Goal: Contribute content: Add original content to the website for others to see

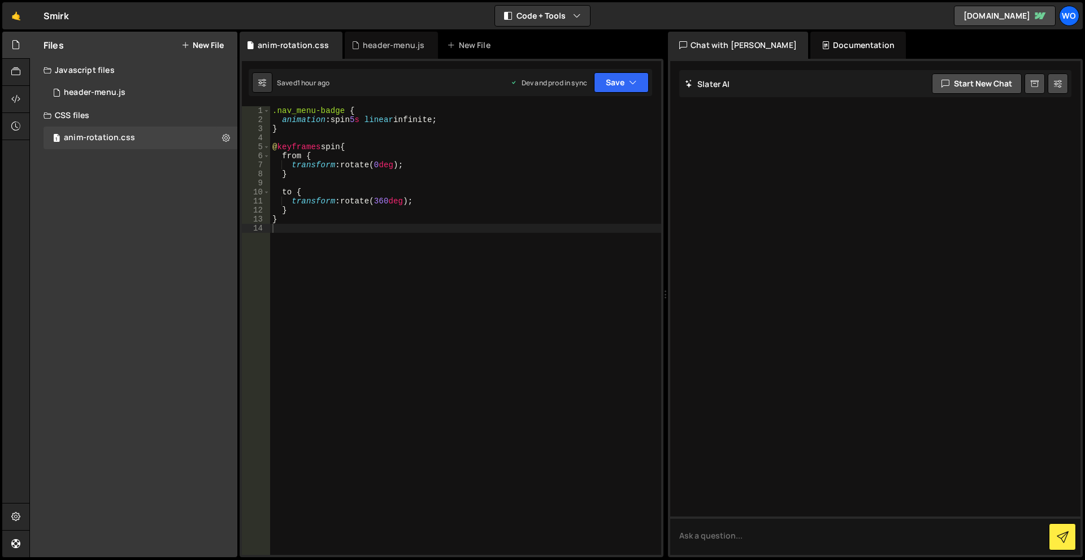
drag, startPoint x: 417, startPoint y: 305, endPoint x: 340, endPoint y: 257, distance: 90.6
click at [415, 303] on div ".nav_menu-badge { animation : spin 5 s linear infinite ; } @ keyframes spin { f…" at bounding box center [465, 339] width 391 height 467
drag, startPoint x: 216, startPoint y: 39, endPoint x: 199, endPoint y: 146, distance: 108.8
click at [216, 40] on div "Files New File" at bounding box center [133, 45] width 207 height 27
click at [188, 258] on div "Files New File Create your first file Get started by starting a Javascript or C…" at bounding box center [133, 295] width 207 height 526
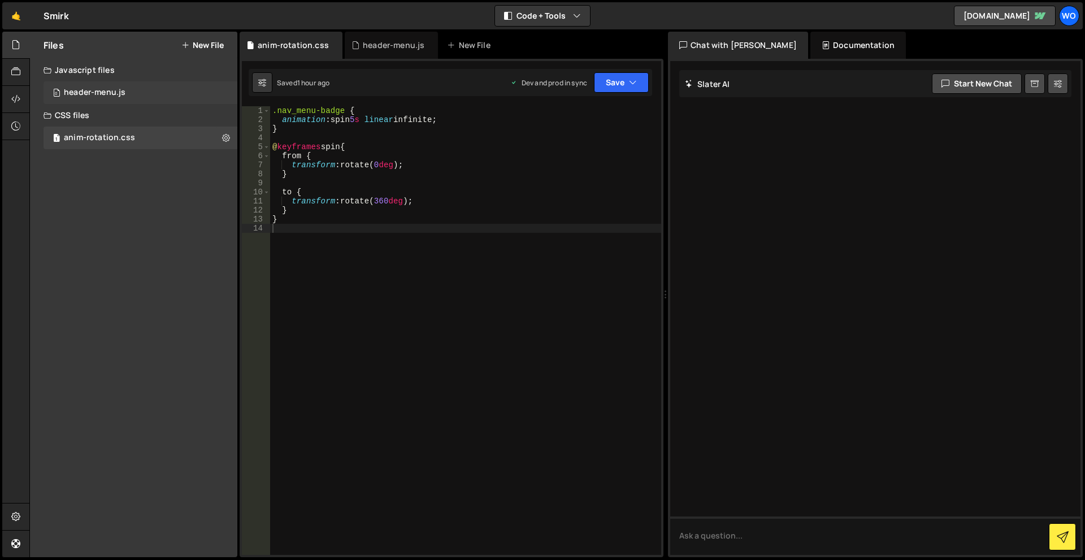
click at [142, 90] on div "0 header-menu.js 0" at bounding box center [141, 92] width 194 height 23
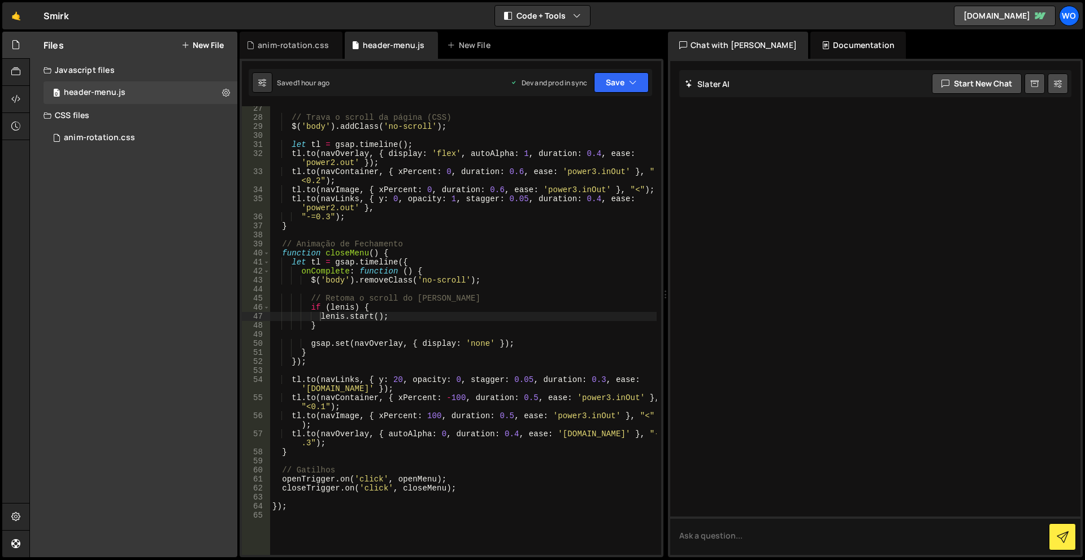
drag, startPoint x: 219, startPoint y: 44, endPoint x: 206, endPoint y: 48, distance: 14.3
click at [219, 43] on button "New File" at bounding box center [202, 45] width 42 height 9
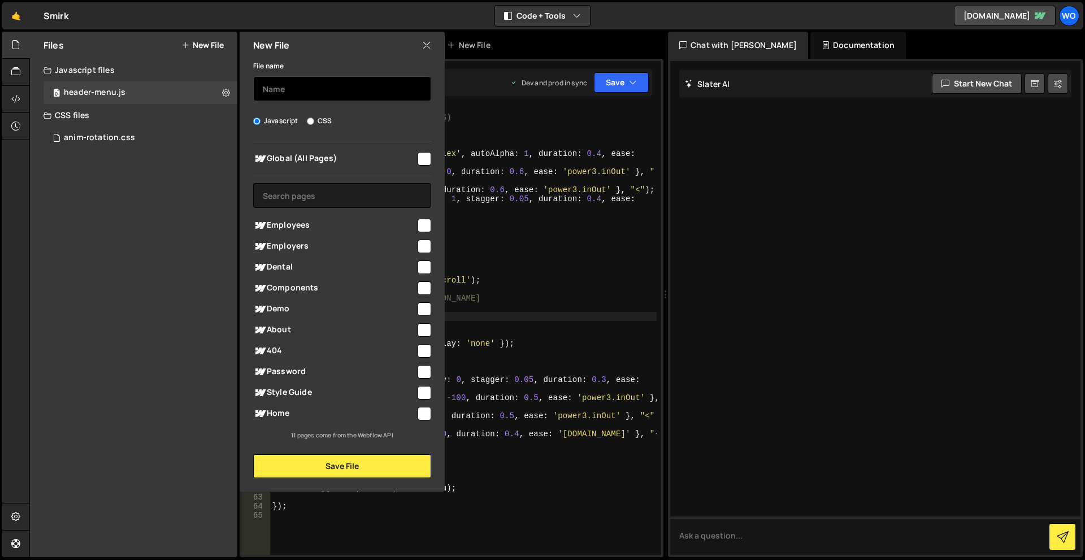
click at [322, 85] on input "text" at bounding box center [342, 88] width 178 height 25
type input "header-scroll"
click at [418, 159] on input "checkbox" at bounding box center [425, 159] width 14 height 14
checkbox input "true"
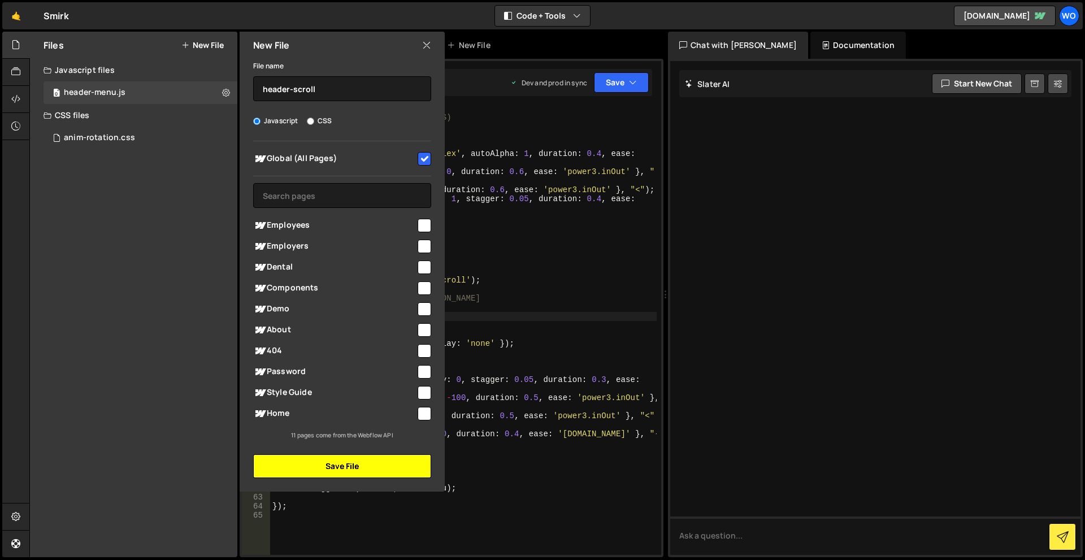
click at [359, 472] on button "Save File" at bounding box center [342, 466] width 178 height 24
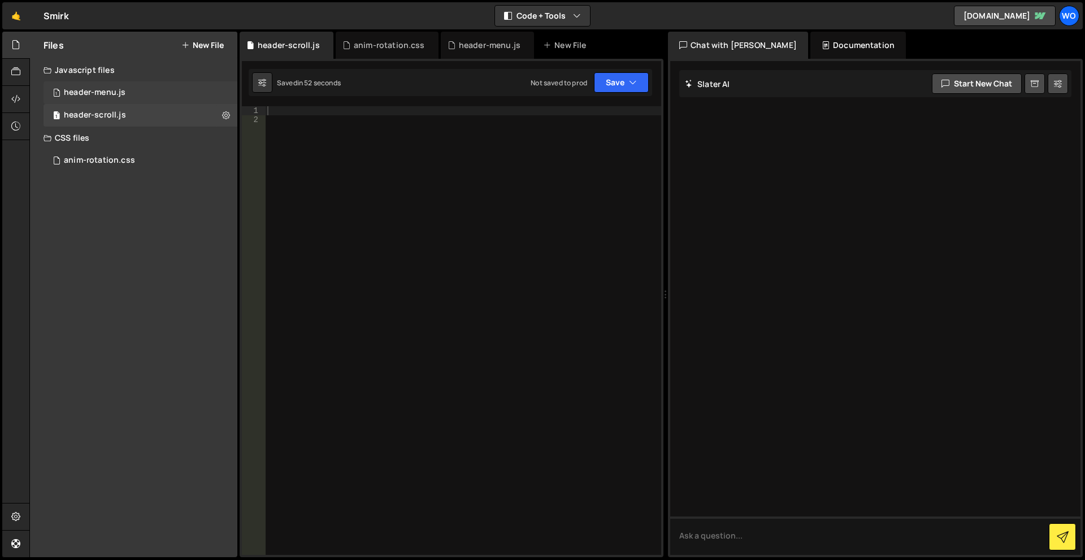
click at [107, 95] on div "header-menu.js" at bounding box center [95, 93] width 62 height 10
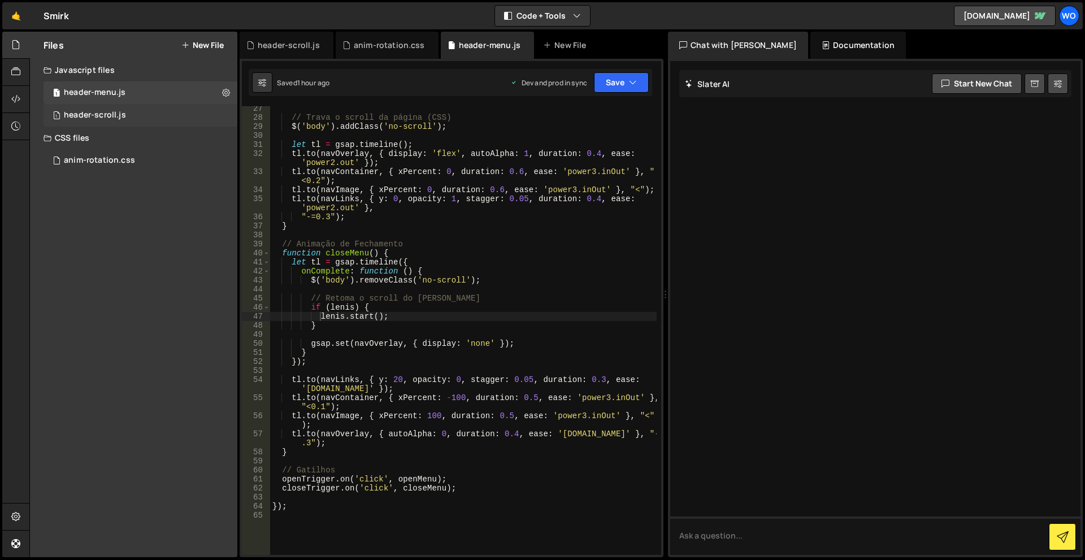
click at [110, 109] on div "1 header-scroll.js 0" at bounding box center [141, 115] width 194 height 23
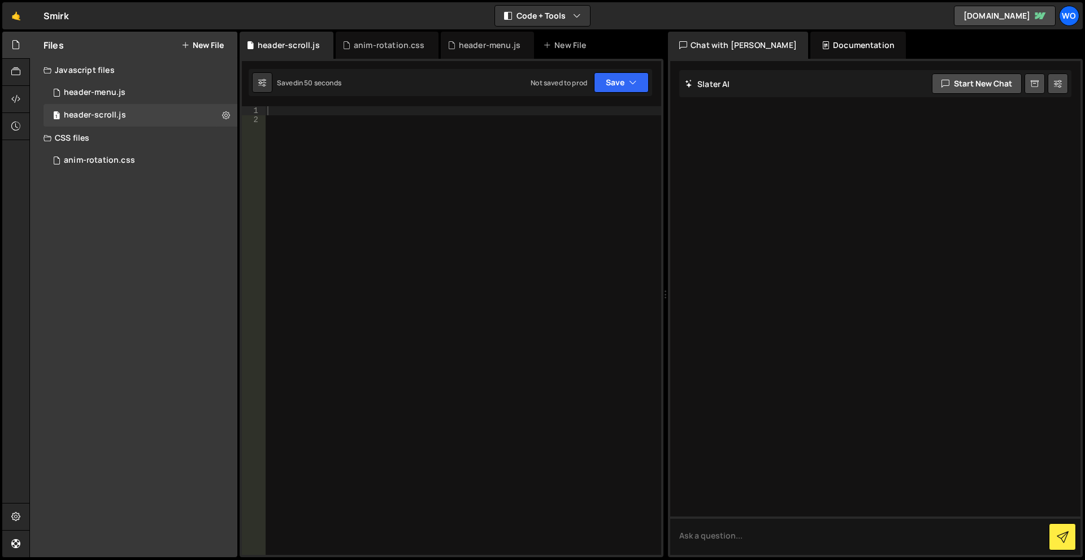
click at [146, 80] on div "Javascript files" at bounding box center [133, 70] width 207 height 23
click at [140, 65] on div "Javascript files" at bounding box center [133, 70] width 207 height 23
click at [135, 90] on div "1 header-menu.js 0" at bounding box center [143, 92] width 198 height 23
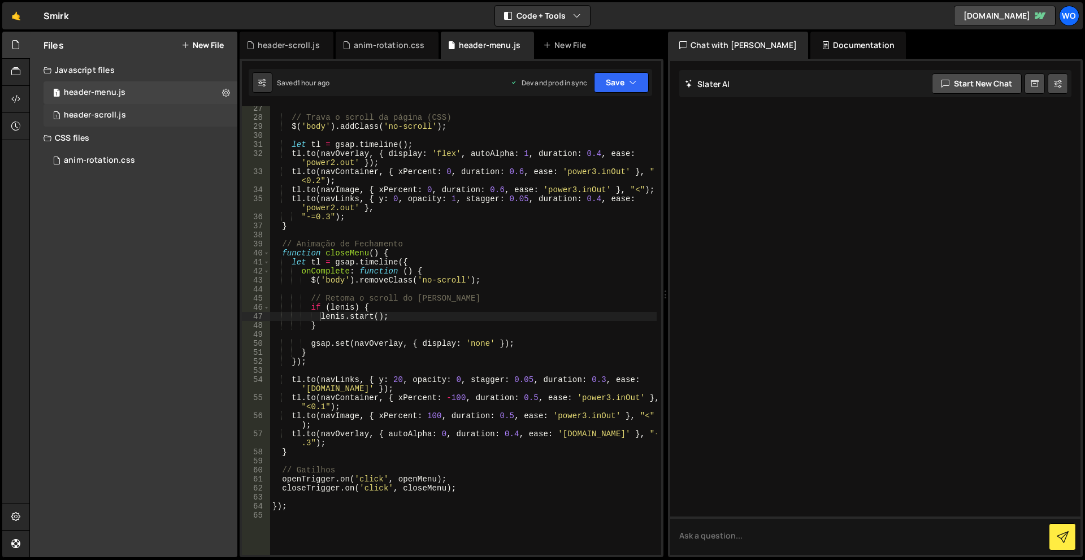
click at [135, 113] on div "1 header-scroll.js 0" at bounding box center [143, 115] width 198 height 23
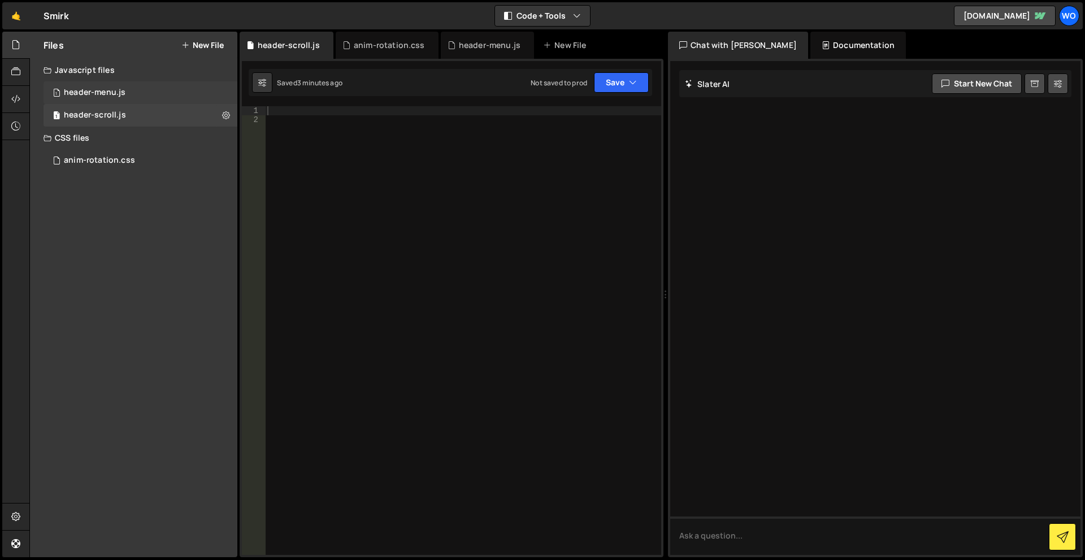
click at [178, 84] on div "1 header-menu.js 0" at bounding box center [143, 92] width 198 height 23
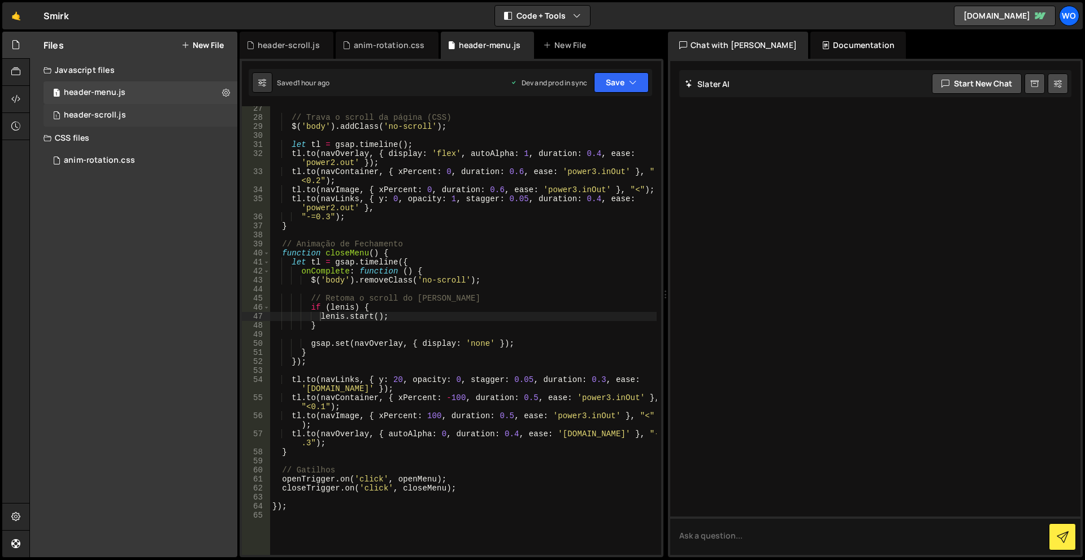
click at [106, 109] on div "1 header-scroll.js 0" at bounding box center [143, 115] width 198 height 23
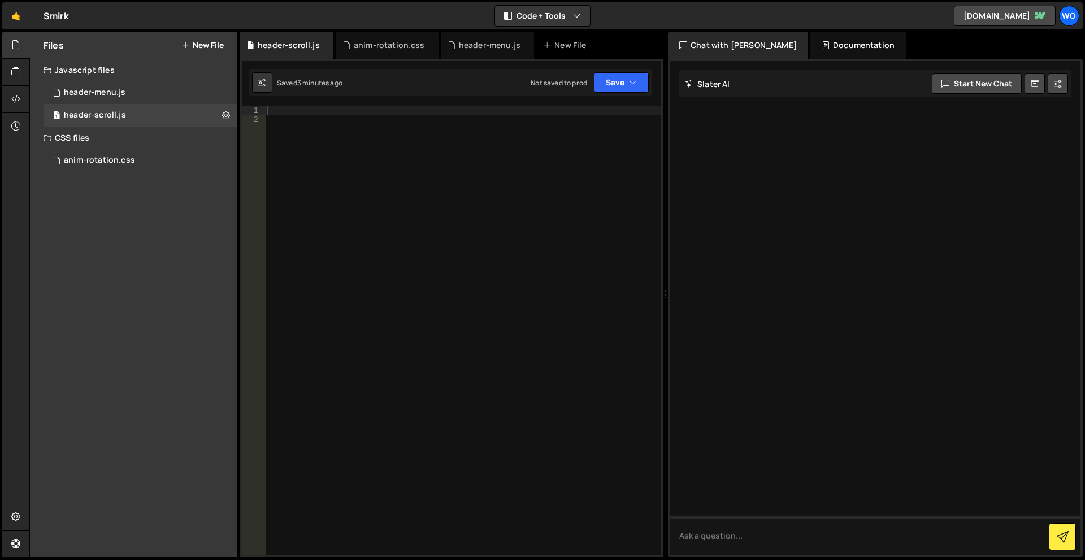
click at [447, 171] on div at bounding box center [463, 339] width 396 height 467
paste textarea "});"
type textarea "});"
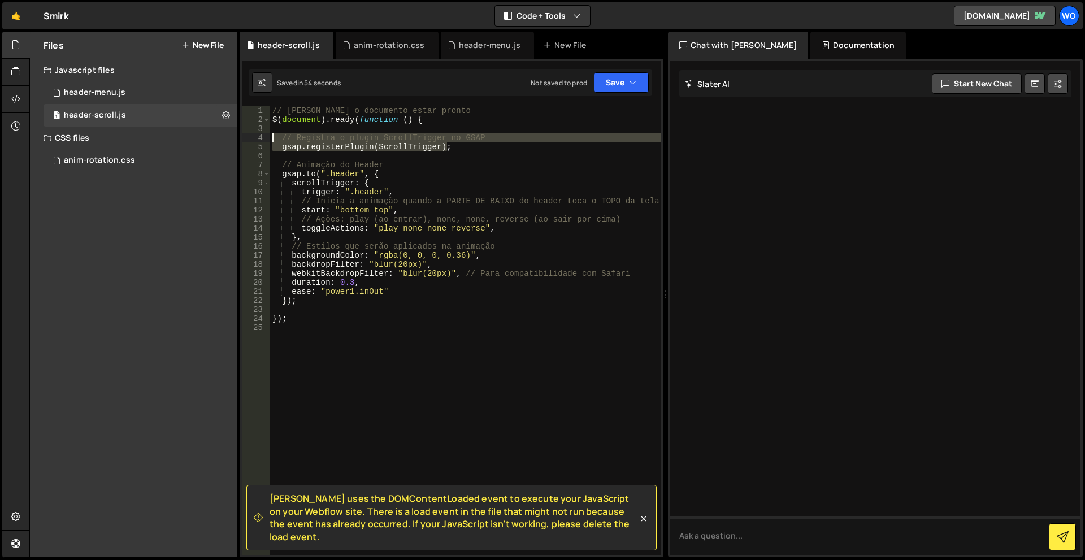
drag, startPoint x: 465, startPoint y: 151, endPoint x: 223, endPoint y: 141, distance: 242.6
click at [223, 141] on div "Files New File Create your first file Get started by starting a Javascript or C…" at bounding box center [557, 295] width 1056 height 526
type textarea "// Registra o plugin ScrollTrigger no GSAP gsap.registerPlugin(ScrollTrigger);"
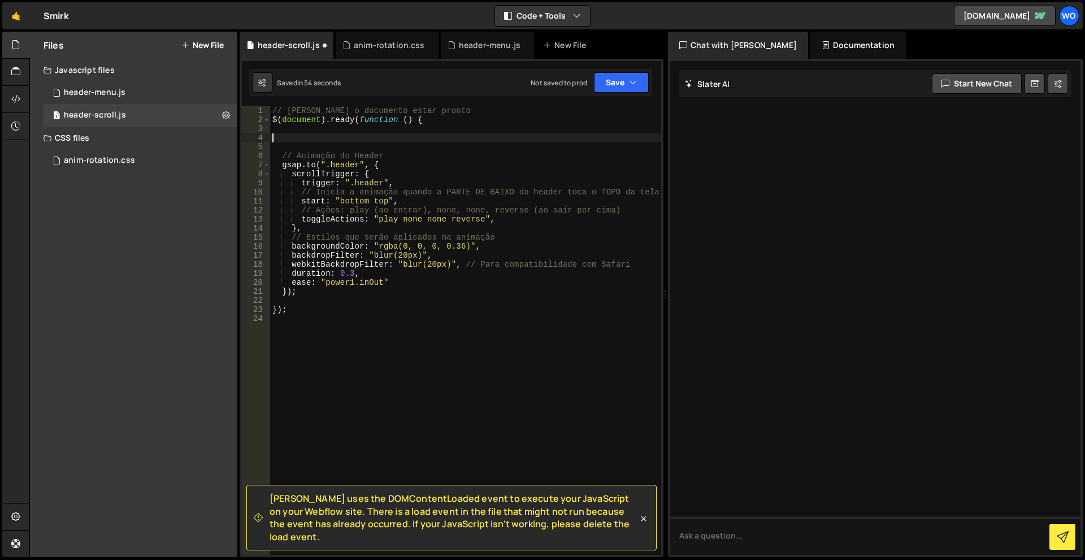
type textarea "// Animação do Header"
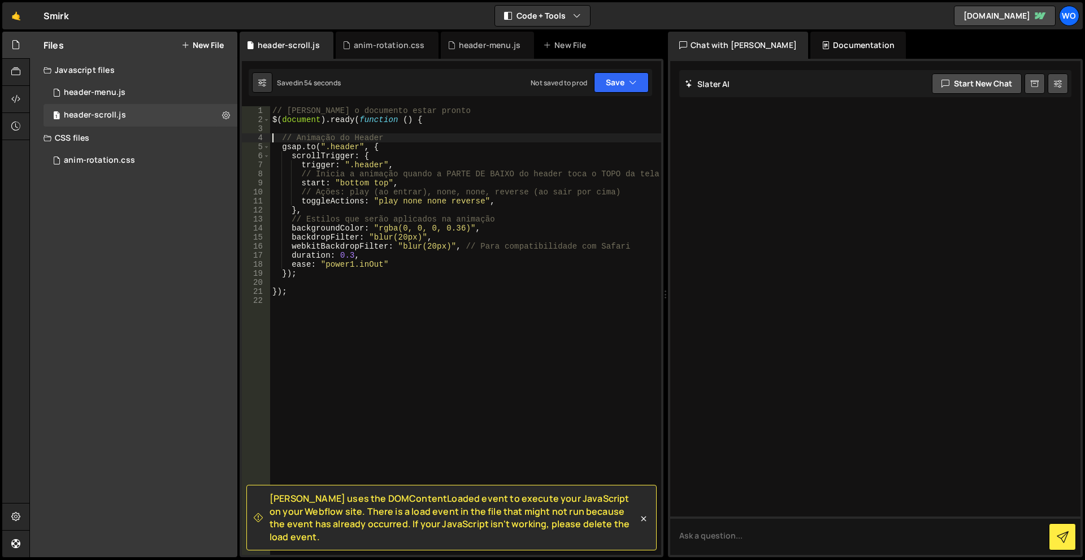
click at [542, 419] on div "// Aguarda o documento estar pronto $ ( document ) . ready ( function ( ) { // …" at bounding box center [465, 339] width 391 height 467
click at [609, 80] on button "Save" at bounding box center [621, 82] width 55 height 20
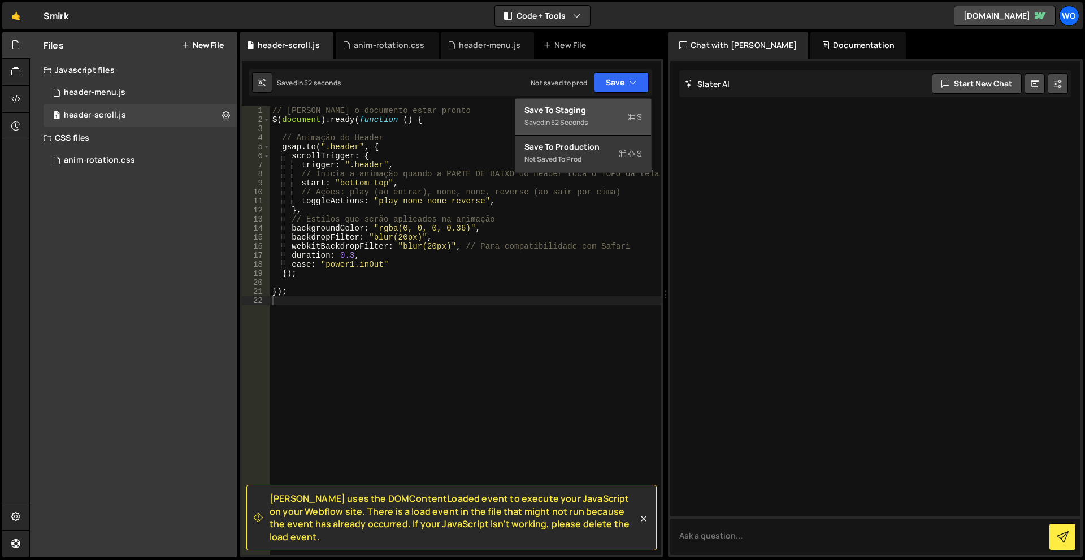
click at [604, 120] on div "Saved in 52 seconds" at bounding box center [583, 123] width 118 height 14
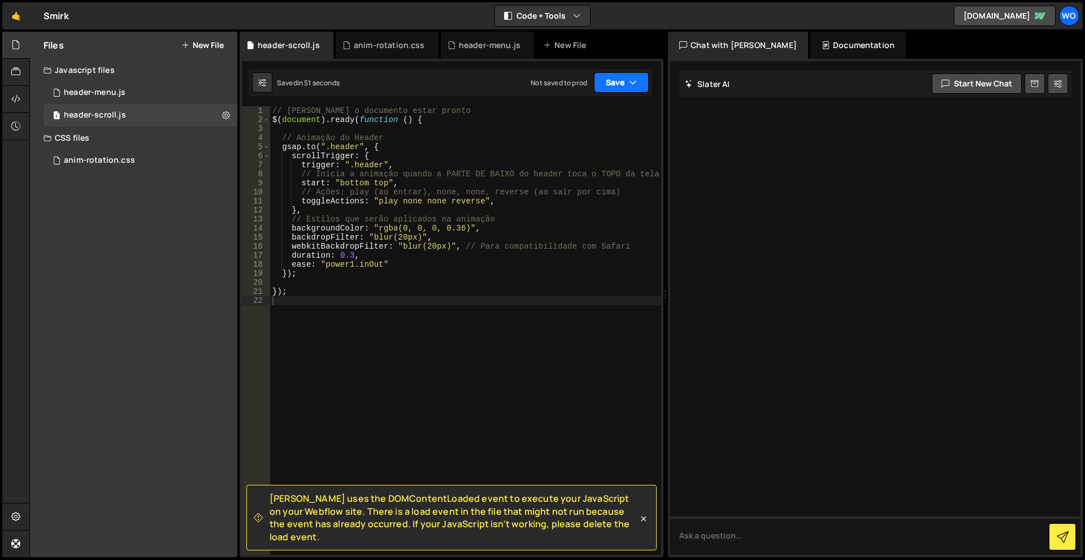
click at [617, 84] on button "Save" at bounding box center [621, 82] width 55 height 20
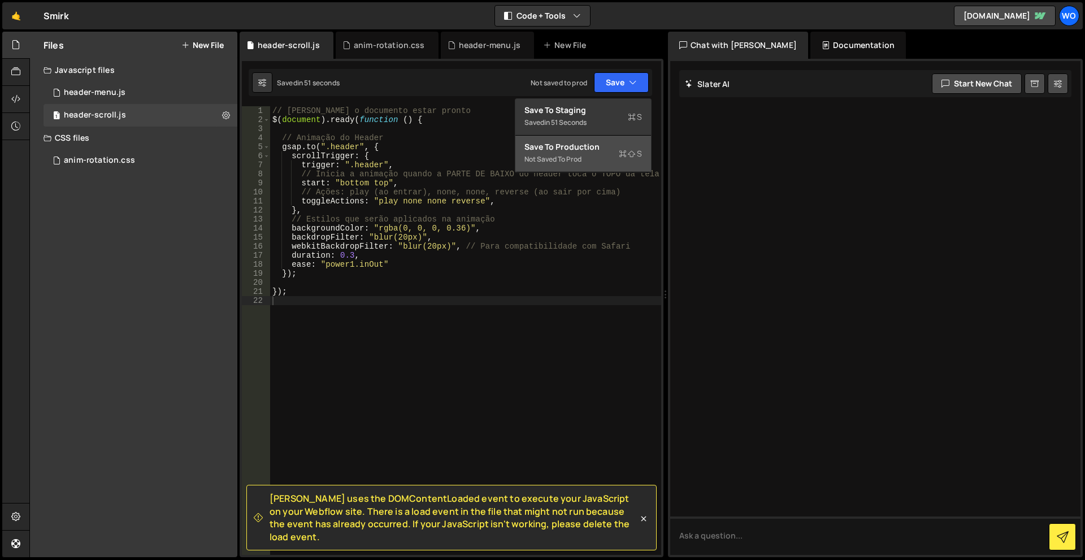
click at [601, 149] on div "Save to Production S" at bounding box center [583, 146] width 118 height 11
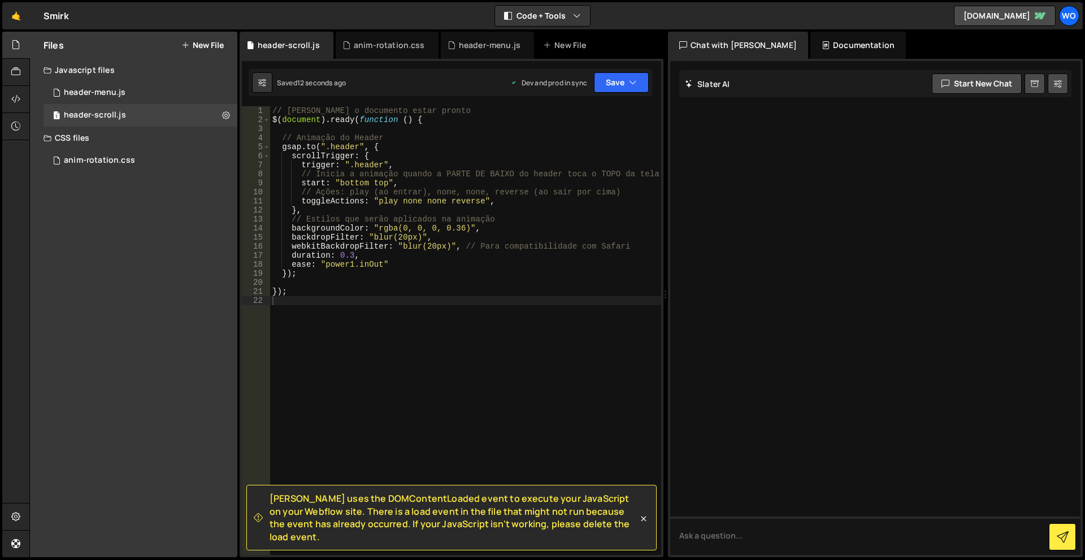
click at [145, 201] on div "Files New File Create your first file Get started by starting a Javascript or C…" at bounding box center [133, 295] width 207 height 526
click at [206, 41] on button "New File" at bounding box center [202, 45] width 42 height 9
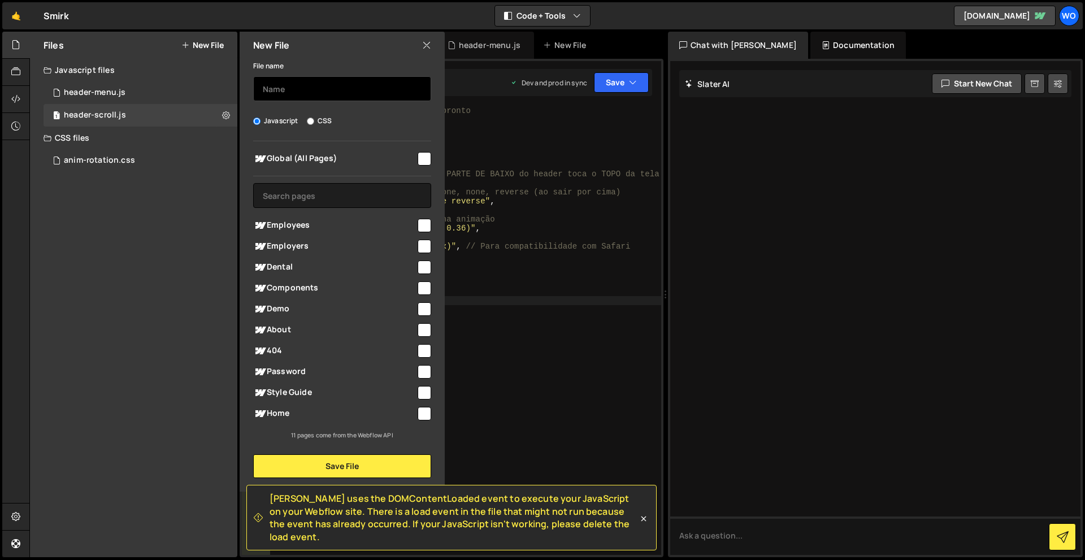
click at [316, 91] on input "text" at bounding box center [342, 88] width 178 height 25
type input "advantages-cards"
drag, startPoint x: 302, startPoint y: 412, endPoint x: 304, endPoint y: 418, distance: 5.9
click at [302, 413] on span "Home" at bounding box center [334, 414] width 163 height 14
checkbox input "true"
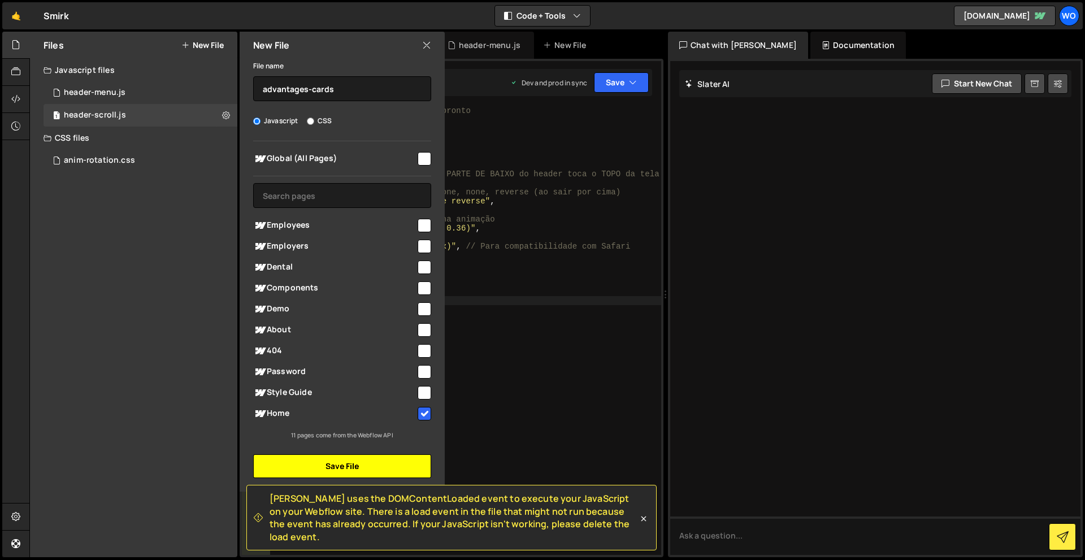
click at [366, 475] on button "Save File" at bounding box center [342, 466] width 178 height 24
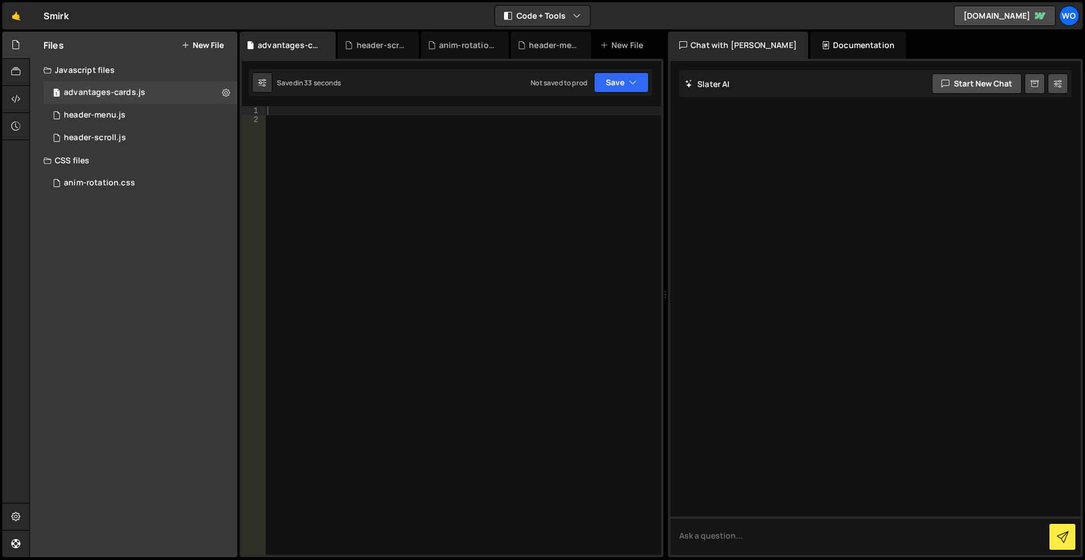
click at [447, 217] on div at bounding box center [463, 339] width 396 height 467
click at [157, 118] on div "1 header-menu.js 0" at bounding box center [143, 115] width 198 height 23
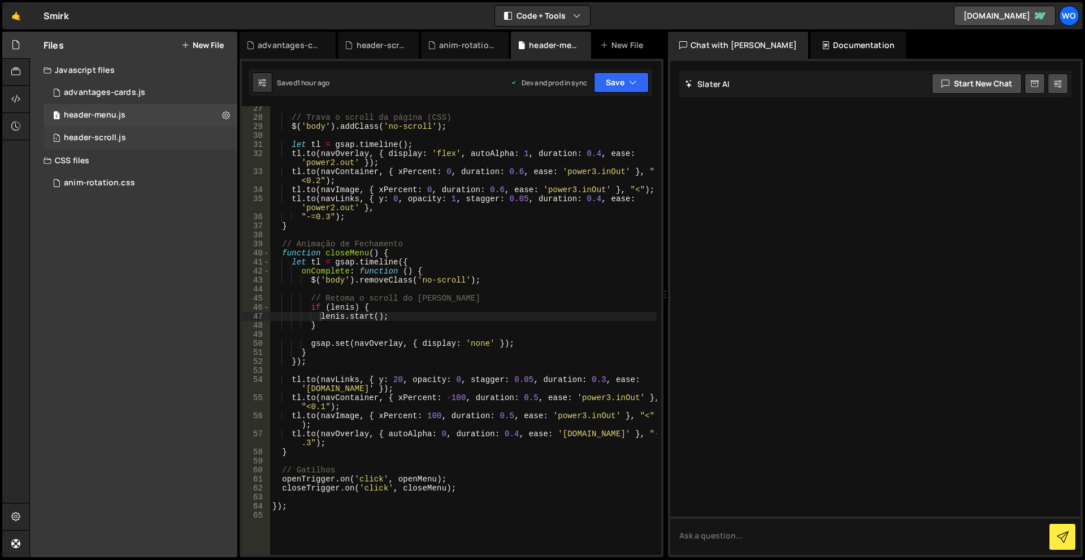
click at [152, 133] on div "1 header-scroll.js 0" at bounding box center [143, 138] width 198 height 23
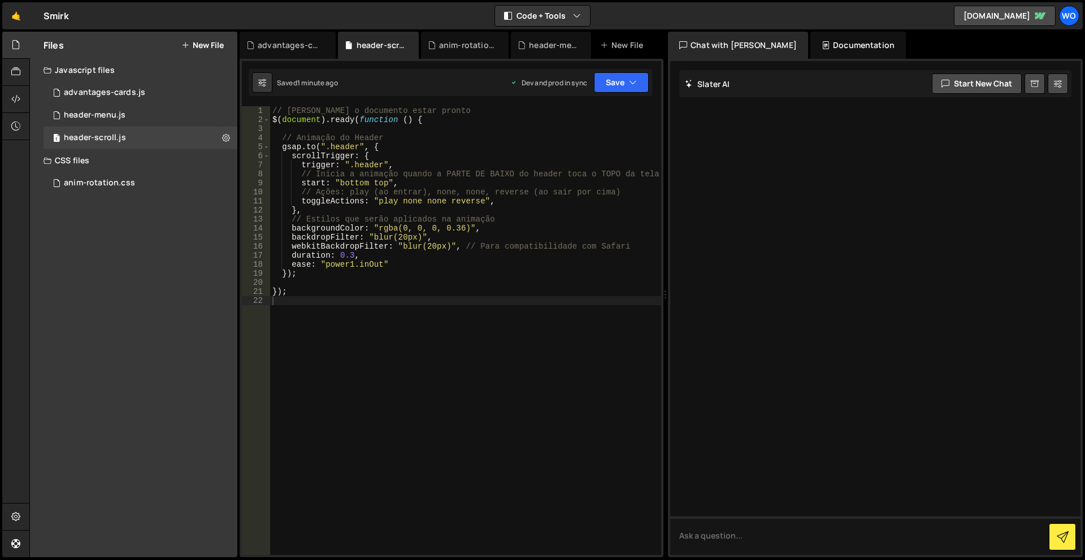
click at [403, 227] on div "// Aguarda o documento estar pronto $ ( document ) . ready ( function ( ) { // …" at bounding box center [465, 339] width 391 height 467
paste textarea "23"
click at [422, 228] on div "// Aguarda o documento estar pronto $ ( document ) . ready ( function ( ) { // …" at bounding box center [465, 339] width 391 height 467
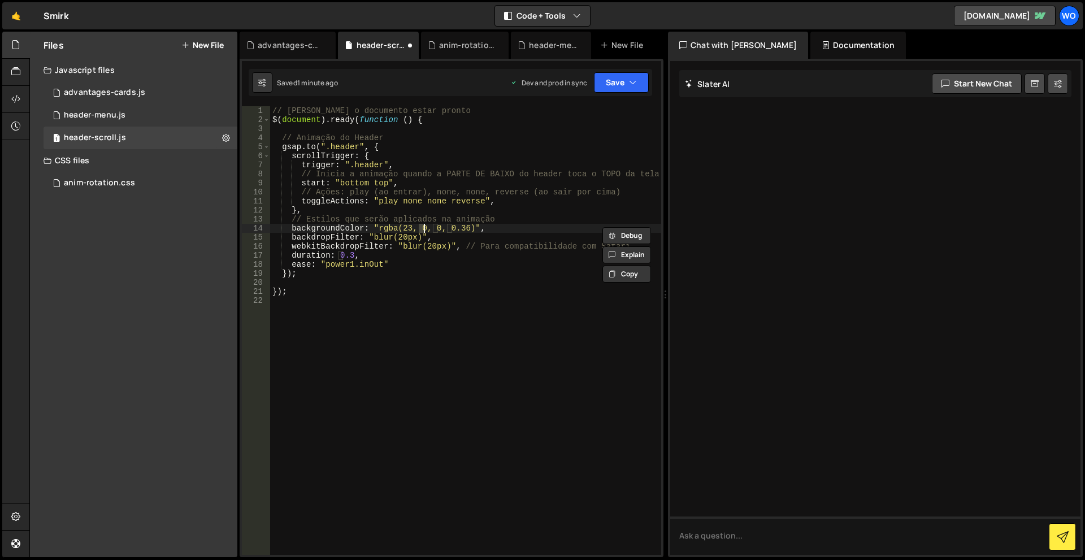
paste textarea "33"
click at [439, 228] on div "// Aguarda o documento estar pronto $ ( document ) . ready ( function ( ) { // …" at bounding box center [465, 339] width 391 height 467
paste textarea "41"
type textarea "backgroundColor: "rgba(23, 33, 41, 0.36)","
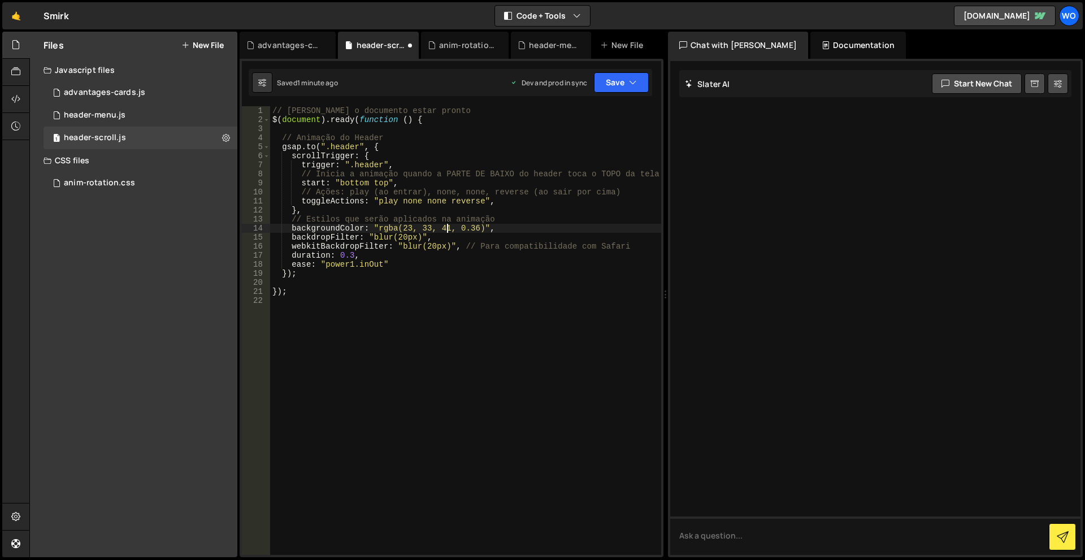
click at [509, 358] on div "// Aguarda o documento estar pronto $ ( document ) . ready ( function ( ) { // …" at bounding box center [465, 339] width 391 height 467
click at [615, 88] on button "Save" at bounding box center [621, 82] width 55 height 20
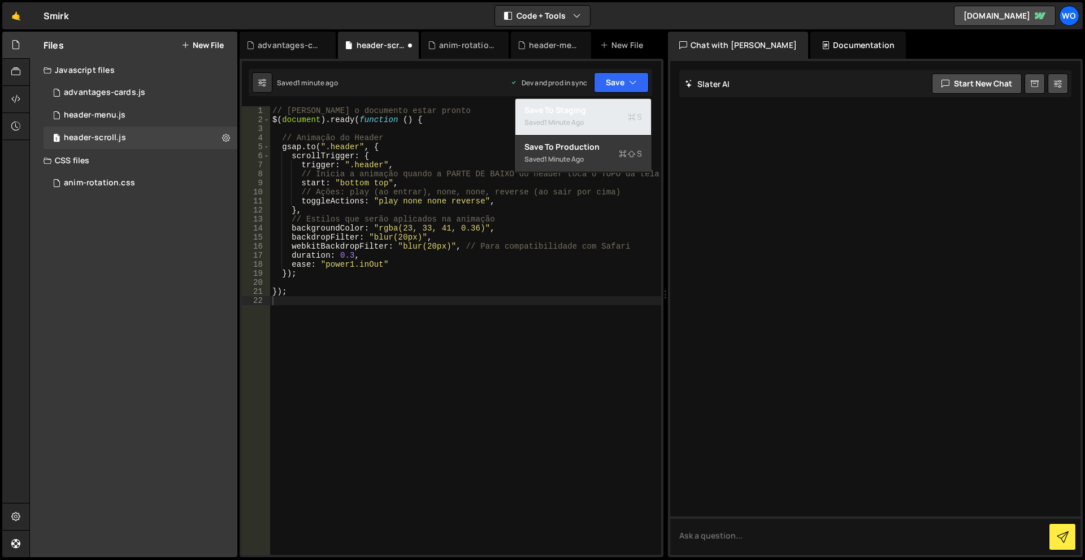
drag, startPoint x: 604, startPoint y: 114, endPoint x: 598, endPoint y: 130, distance: 16.8
click at [604, 115] on div "Save to Staging S" at bounding box center [583, 110] width 118 height 11
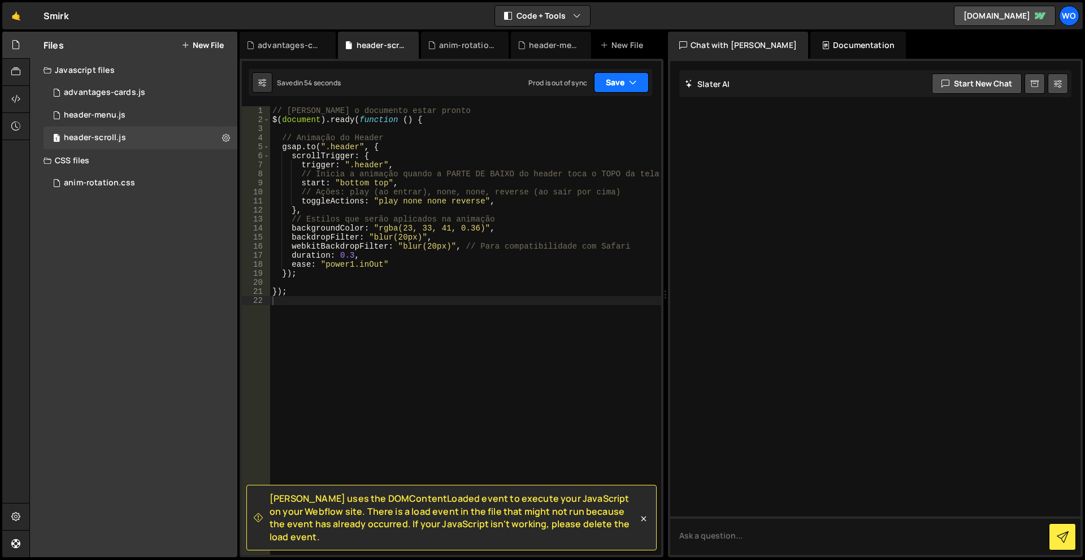
click at [618, 91] on button "Save" at bounding box center [621, 82] width 55 height 20
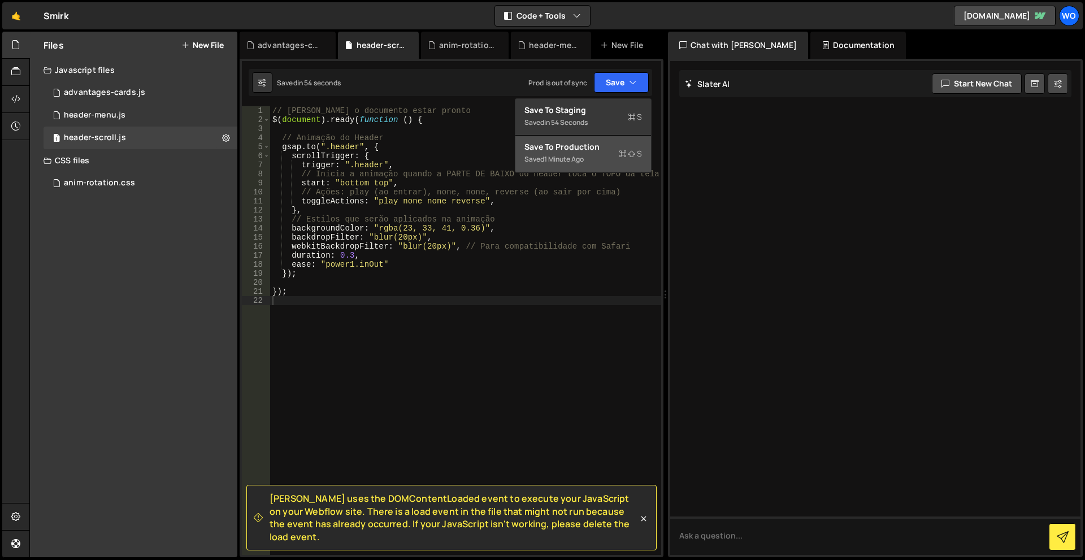
click at [594, 146] on div "Save to Production S" at bounding box center [583, 146] width 118 height 11
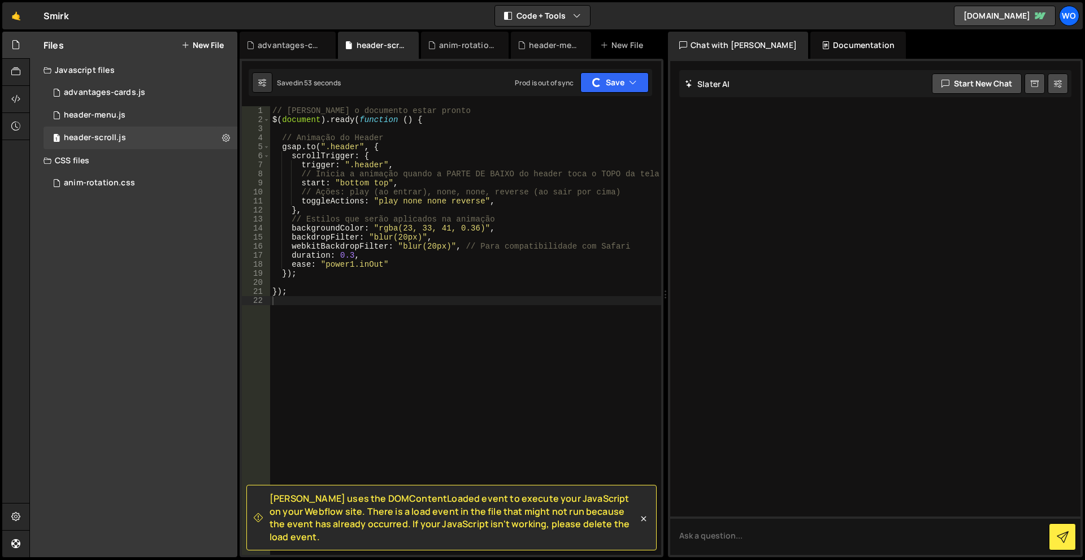
click at [524, 322] on div "// Aguarda o documento estar pronto $ ( document ) . ready ( function ( ) { // …" at bounding box center [465, 339] width 391 height 467
click at [137, 118] on div "1 header-menu.js 0" at bounding box center [143, 115] width 198 height 23
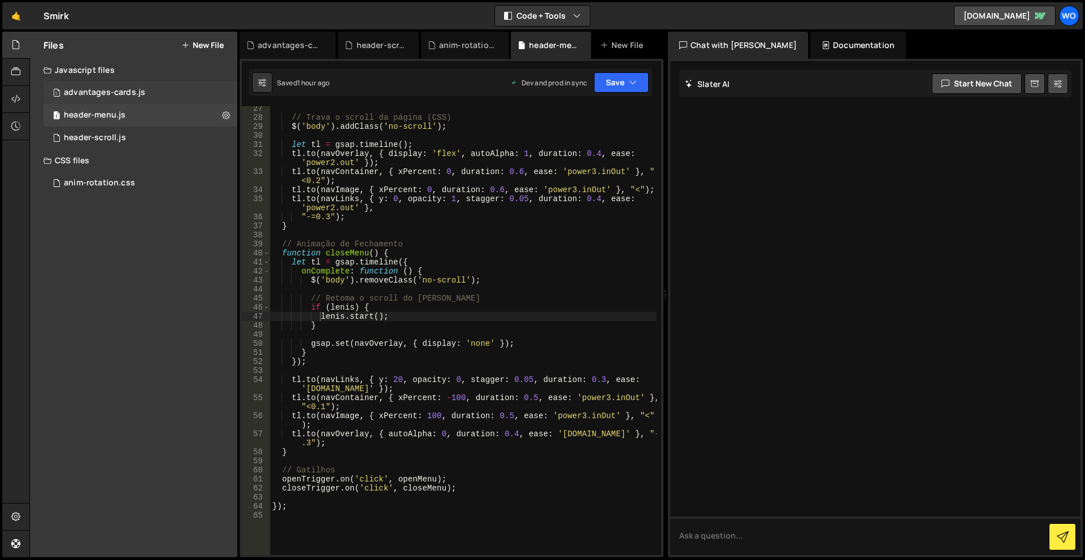
click at [141, 85] on div "1 advantages-cards.js 0" at bounding box center [141, 92] width 194 height 23
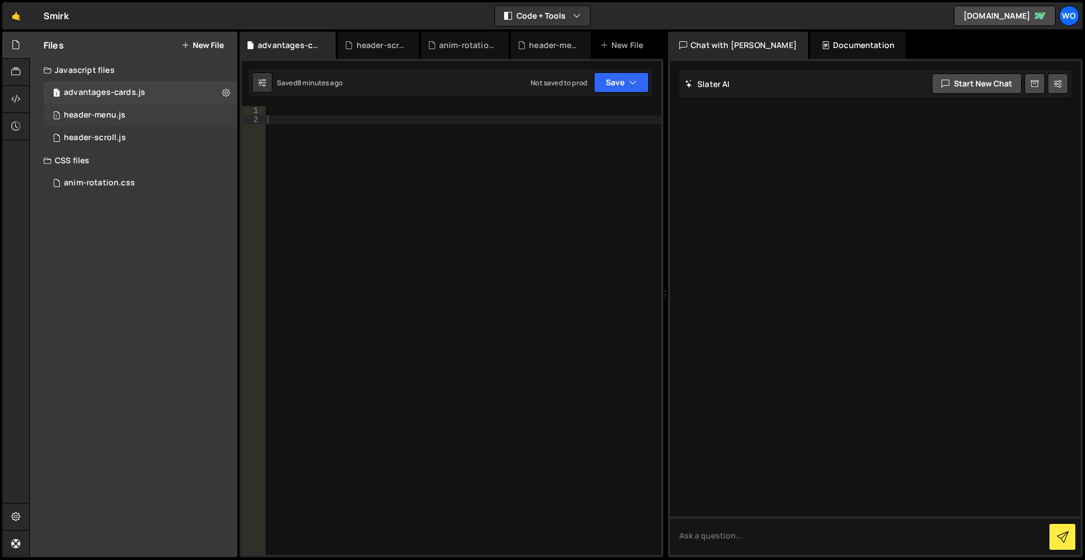
click at [127, 118] on div "1 header-menu.js 0" at bounding box center [143, 115] width 198 height 23
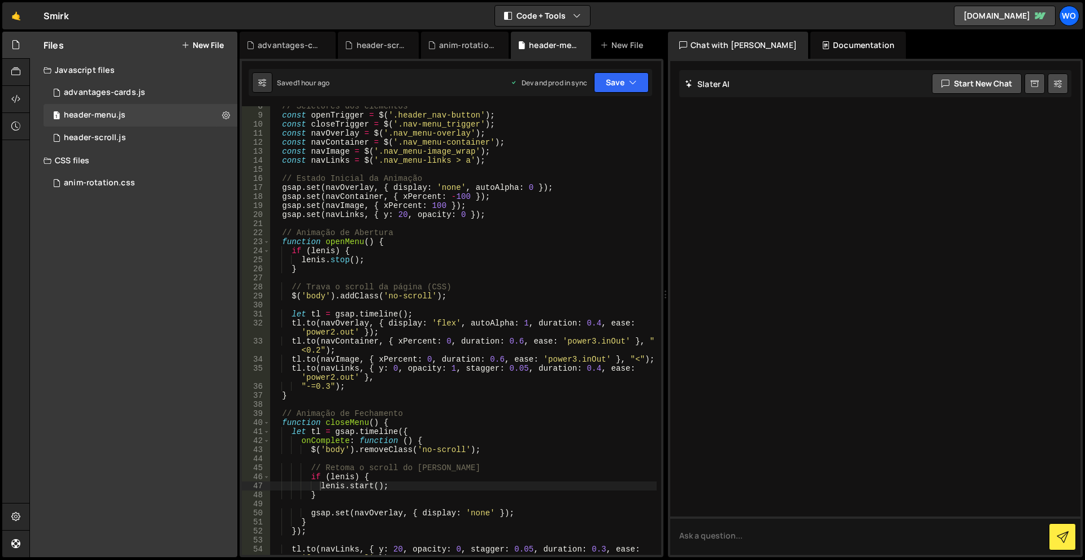
scroll to position [68, 0]
type textarea "const navOverlay = $('.nav_menu-overlay');"
click at [475, 134] on div "// Seletores dos elementos const openTrigger = $ ( '.header_nav-button' ) ; con…" at bounding box center [463, 340] width 387 height 476
click at [142, 84] on div "1 advantages-cards.js 0" at bounding box center [141, 92] width 194 height 23
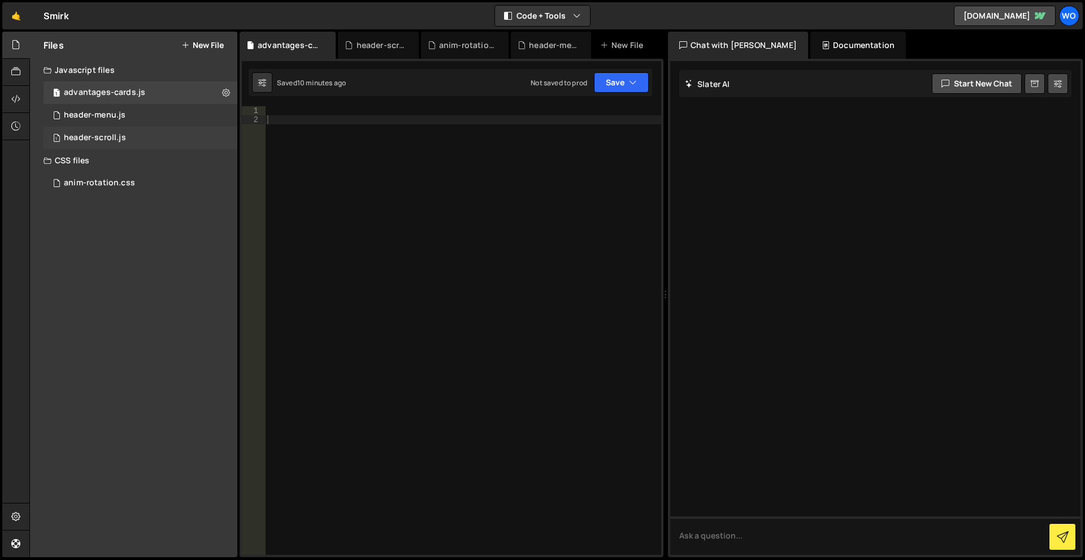
click at [103, 133] on div "header-scroll.js" at bounding box center [95, 138] width 62 height 10
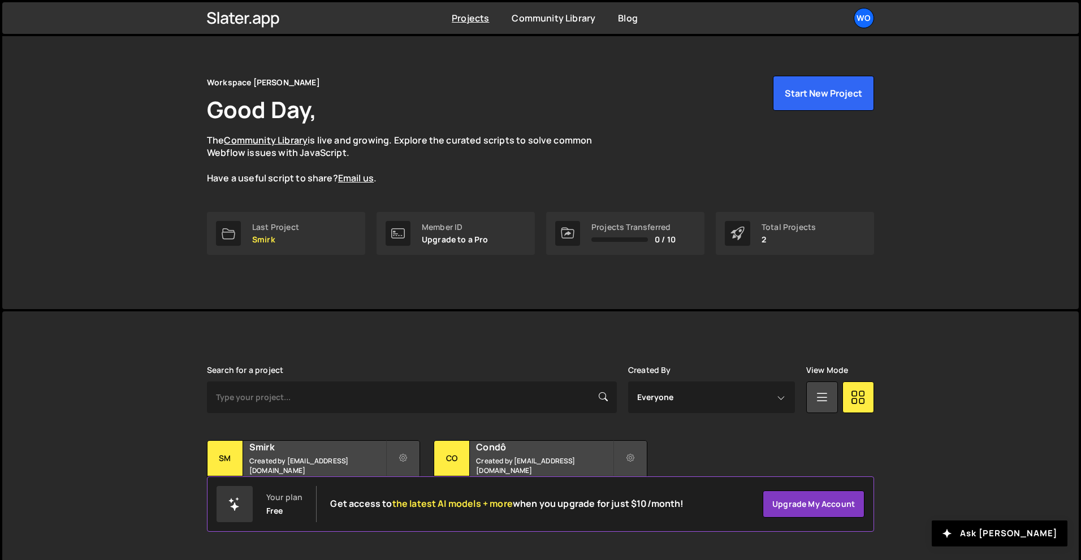
scroll to position [22, 0]
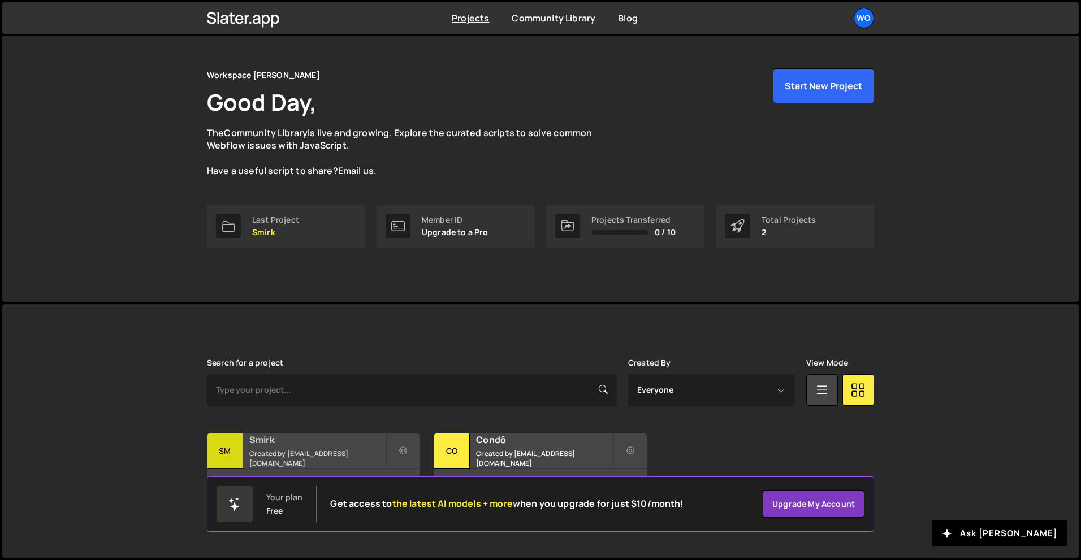
click at [349, 442] on h2 "Smirk" at bounding box center [317, 439] width 136 height 12
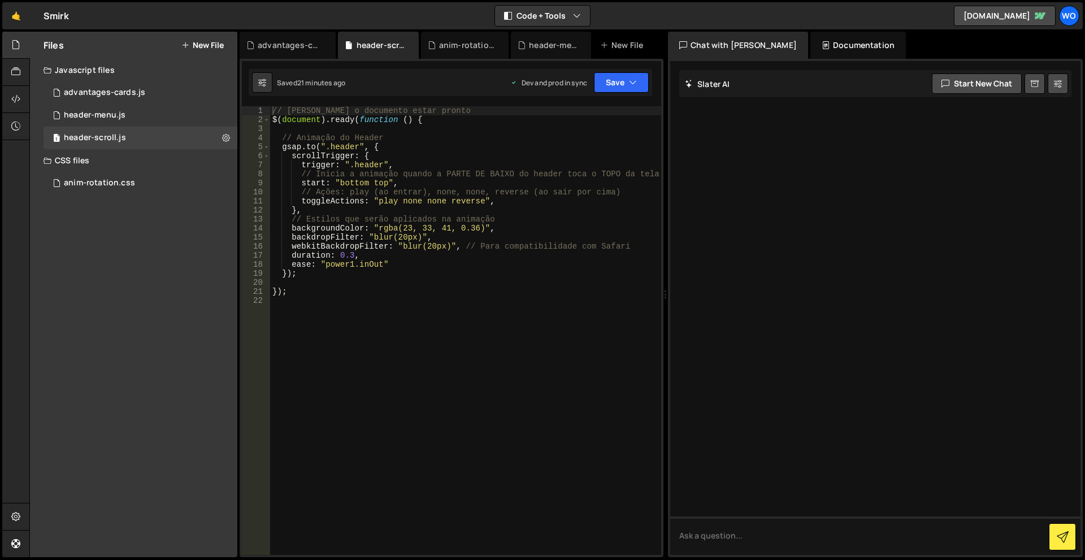
click at [193, 45] on button "New File" at bounding box center [202, 45] width 42 height 9
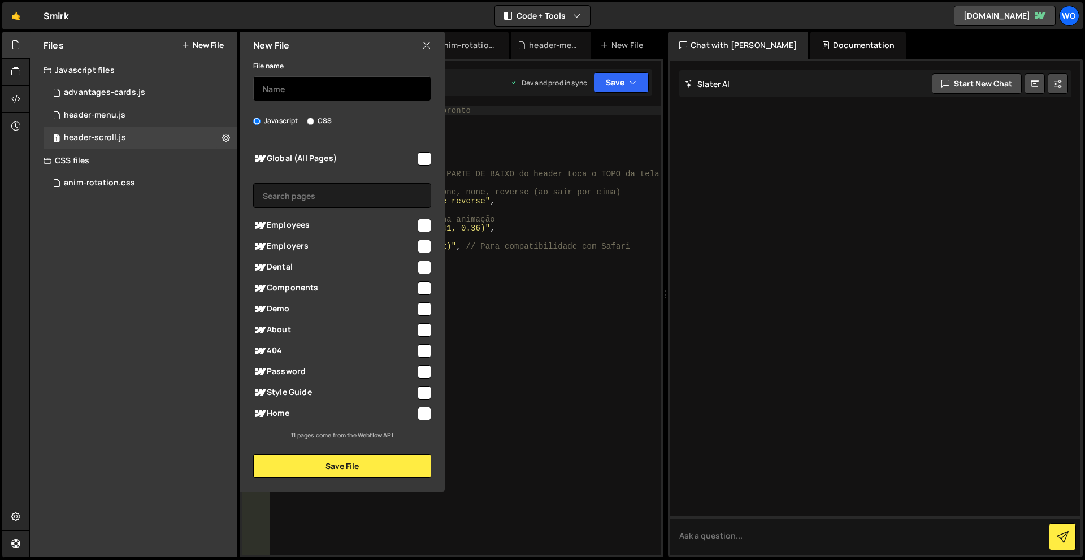
click at [298, 85] on input "text" at bounding box center [342, 88] width 178 height 25
click at [419, 155] on input "checkbox" at bounding box center [425, 159] width 14 height 14
checkbox input "true"
click at [370, 80] on input "text" at bounding box center [342, 88] width 178 height 25
click at [361, 90] on input "text" at bounding box center [342, 88] width 178 height 25
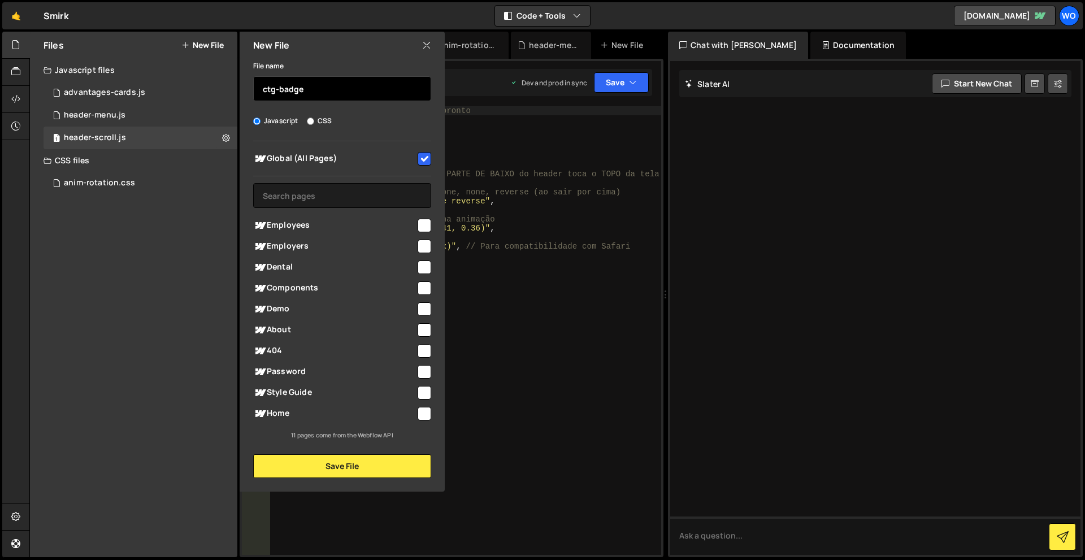
type input "ctg-badge"
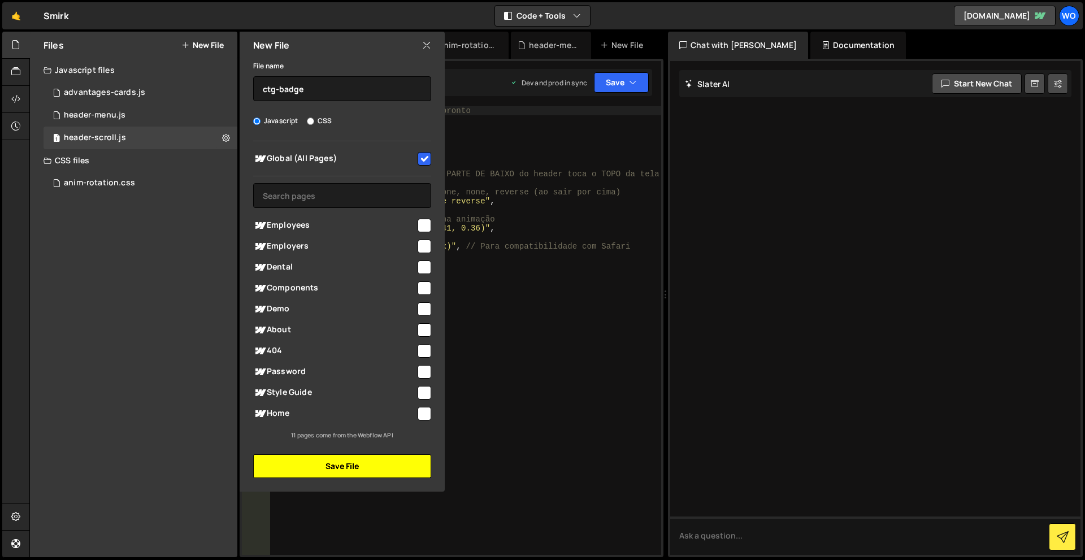
click at [369, 475] on button "Save File" at bounding box center [342, 466] width 178 height 24
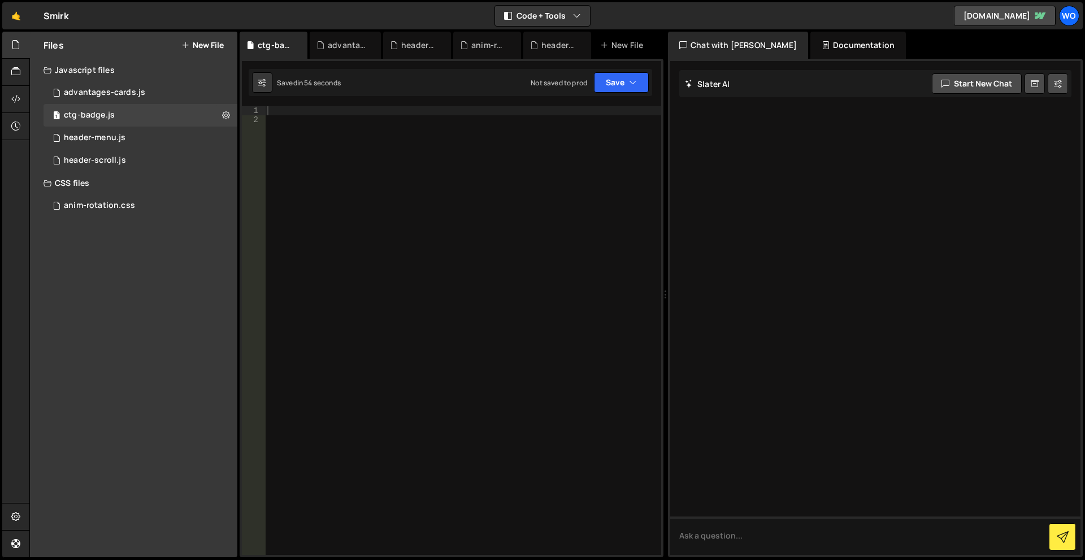
click at [368, 204] on div at bounding box center [463, 339] width 396 height 467
paste textarea ");"
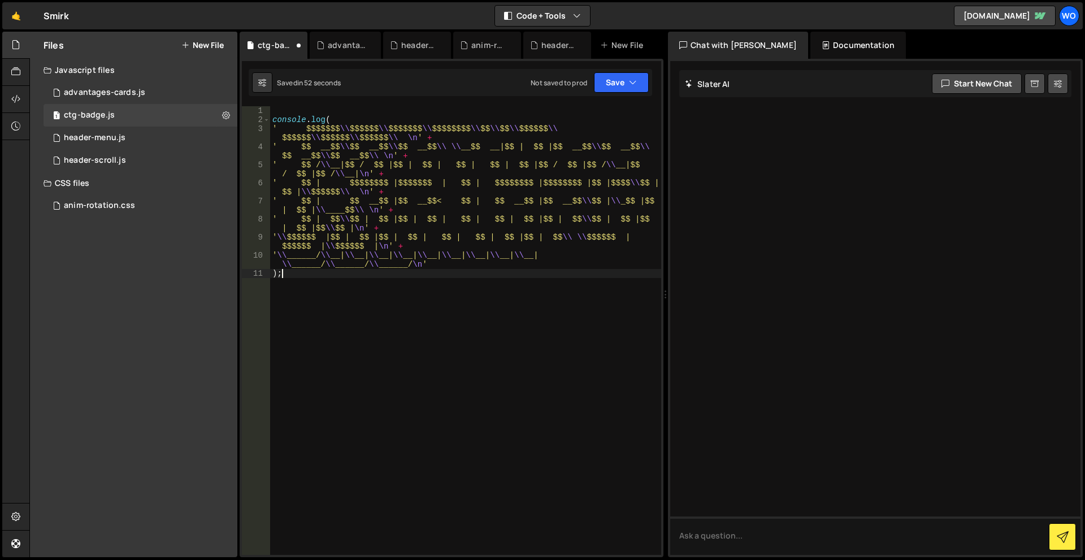
click at [478, 351] on div "console . log ( ' $$$$$$$ \\ $$$$$$ \\ $$$$$$$ \\ $$$$$$$$ \\ $$ \\ $$ \\ $$$$$…" at bounding box center [465, 339] width 391 height 467
click at [621, 68] on div "XXXXXXXXXXXXXXXXXXXXXXXXXXXXXXXXXXXXXXXXXXXXXXXXXXXXXXXXXXXXXXXXXXXXXXXXXXXXXXX…" at bounding box center [452, 308] width 424 height 498
click at [621, 76] on button "Save" at bounding box center [621, 82] width 55 height 20
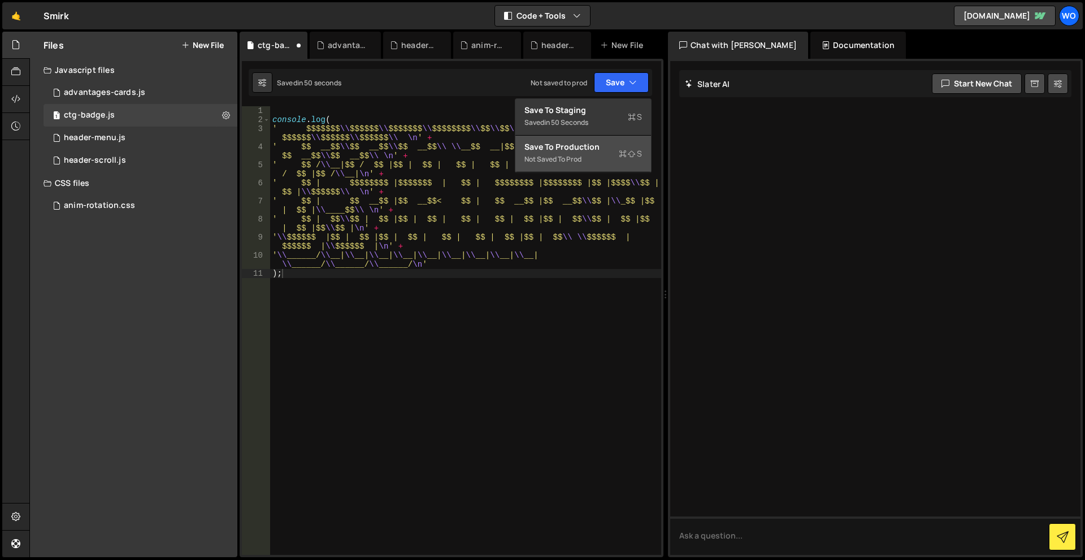
click at [600, 141] on div "Save to Production S" at bounding box center [583, 146] width 118 height 11
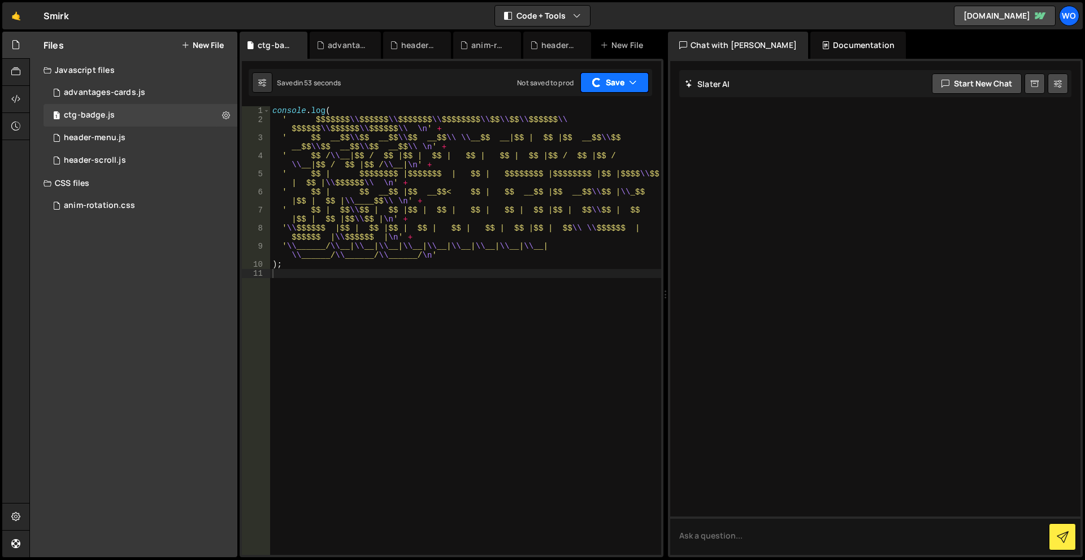
click at [613, 88] on button "Save" at bounding box center [614, 82] width 68 height 20
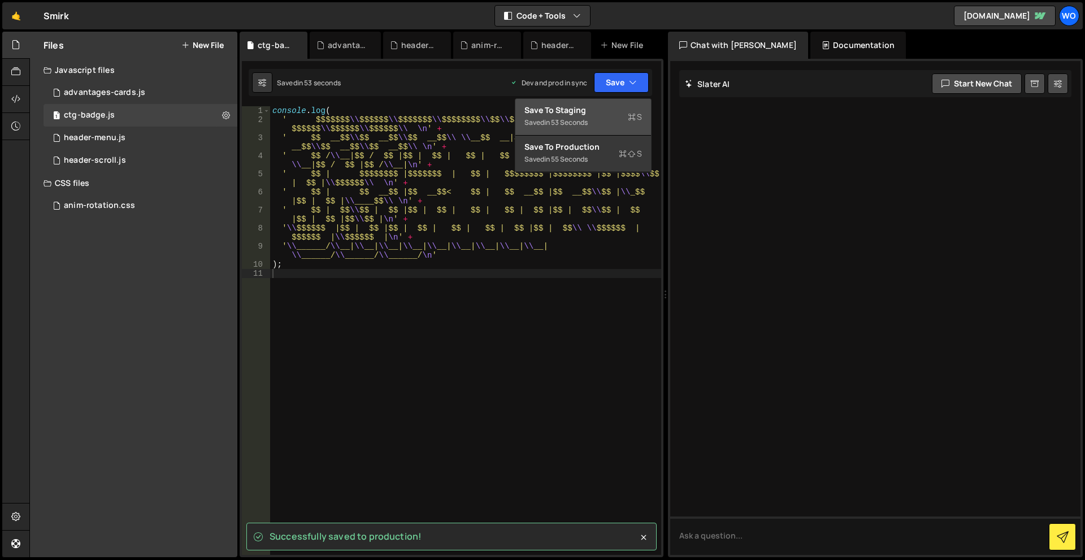
click at [593, 115] on div "Save to Staging S" at bounding box center [583, 110] width 118 height 11
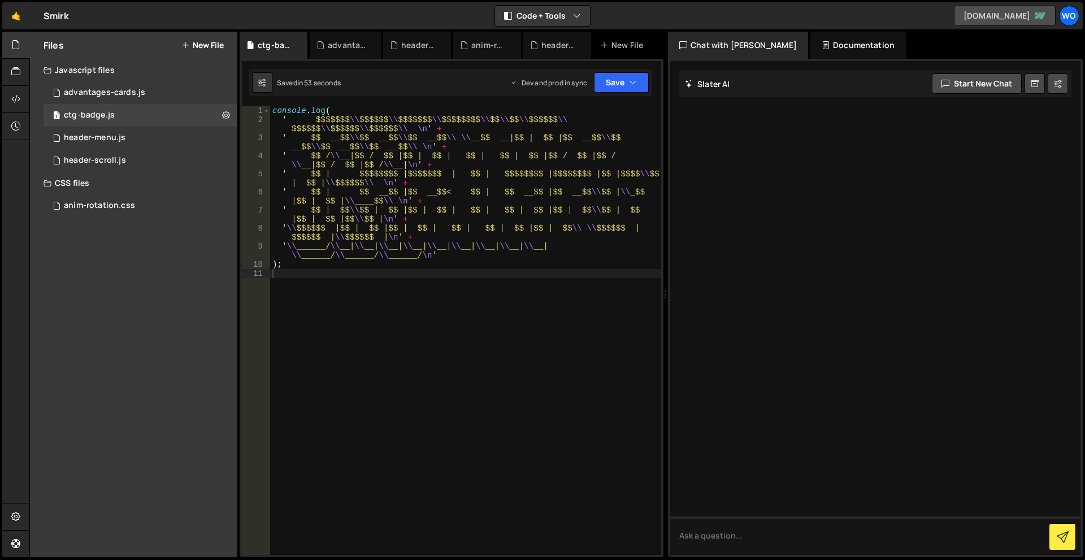
click at [991, 16] on link "[DOMAIN_NAME]" at bounding box center [1005, 16] width 102 height 20
click at [444, 172] on div "console . log ( ' $$$$$$$ \\ $$$$$$ \\ $$$$$$$ \\ $$$$$$$$ \\ $$ \\ $$ \\ $$$$$…" at bounding box center [465, 339] width 391 height 467
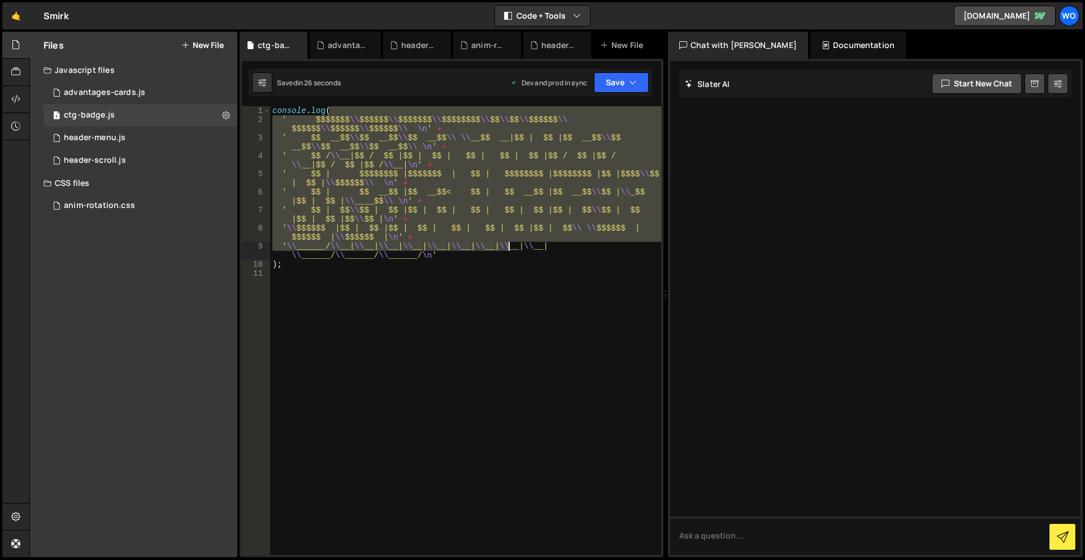
drag, startPoint x: 331, startPoint y: 109, endPoint x: 507, endPoint y: 250, distance: 225.6
click at [507, 250] on div "console . log ( ' $$$$$$$ \\ $$$$$$ \\ $$$$$$$ \\ $$$$$$$$ \\ $$ \\ $$ \\ $$$$$…" at bounding box center [465, 339] width 391 height 467
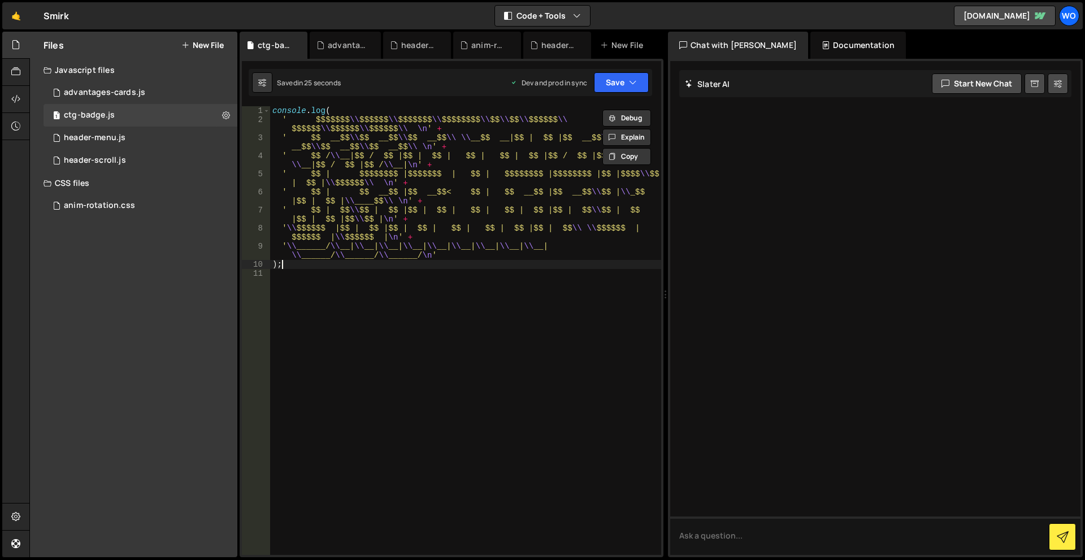
click at [476, 262] on div "console . log ( ' $$$$$$$ \\ $$$$$$ \\ $$$$$$$ \\ $$$$$$$$ \\ $$ \\ $$ \\ $$$$$…" at bounding box center [465, 339] width 391 height 467
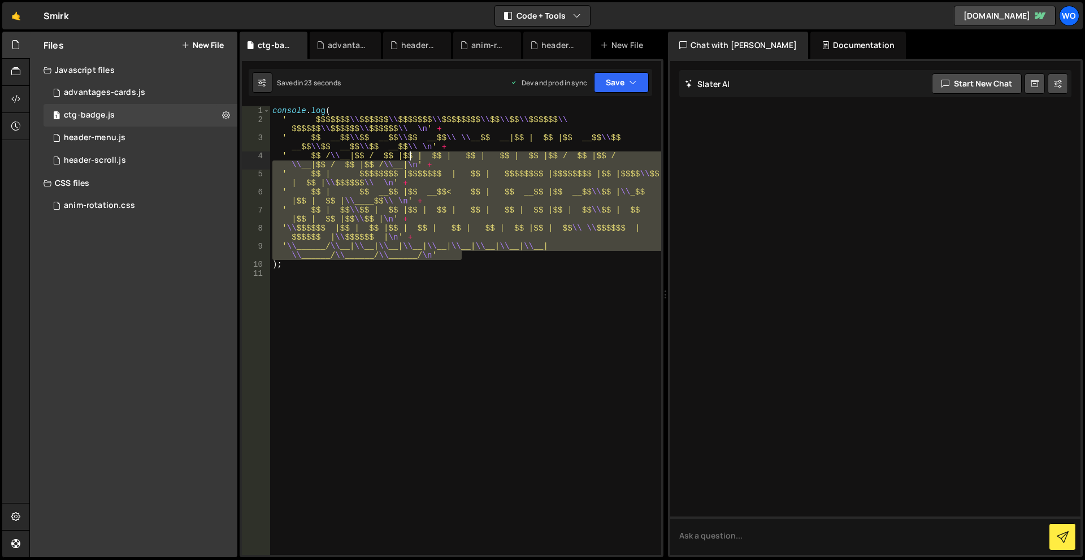
drag, startPoint x: 472, startPoint y: 257, endPoint x: 411, endPoint y: 158, distance: 116.2
click at [411, 158] on div "console . log ( ' $$$$$$$ \\ $$$$$$ \\ $$$$$$$ \\ $$$$$$$$ \\ $$ \\ $$ \\ $$$$$…" at bounding box center [465, 339] width 391 height 467
type textarea "' $$ / \\__|$$ / $$ |$$ | $$ | $$ | $$ | $$ |$$ / $$ |$$ / \\__|$$ / $$ |$$ / \…"
click at [415, 270] on div "console . log ( ' $$$$$$$ \\ $$$$$$ \\ $$$$$$$ \\ $$$$$$$$ \\ $$ \\ $$ \\ $$$$$…" at bounding box center [465, 339] width 391 height 467
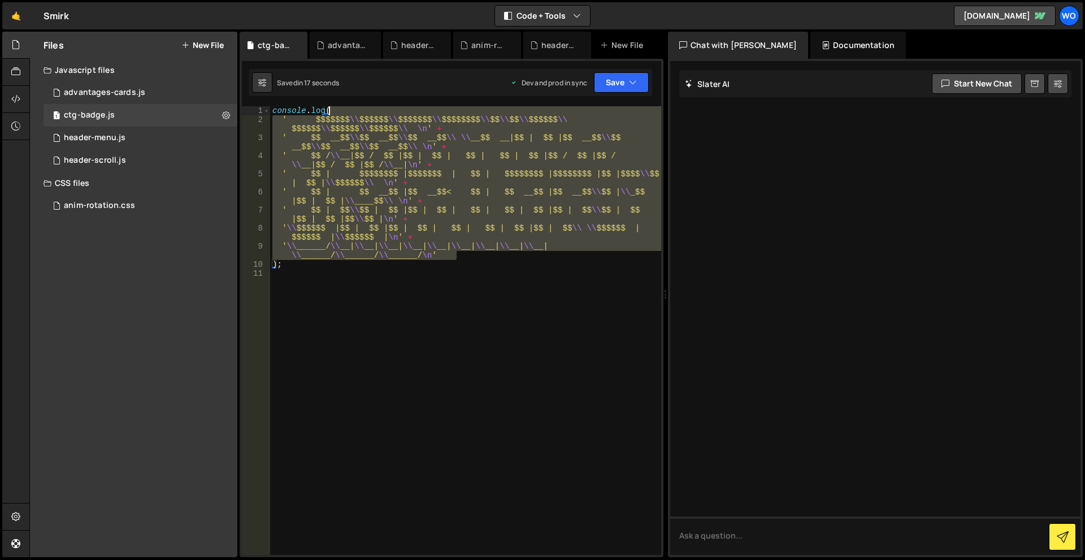
drag, startPoint x: 458, startPoint y: 254, endPoint x: 339, endPoint y: 111, distance: 186.3
click at [339, 111] on div "console . log ( ' $$$$$$$ \\ $$$$$$ \\ $$$$$$$ \\ $$$$$$$$ \\ $$ \\ $$ \\ $$$$$…" at bounding box center [465, 339] width 391 height 467
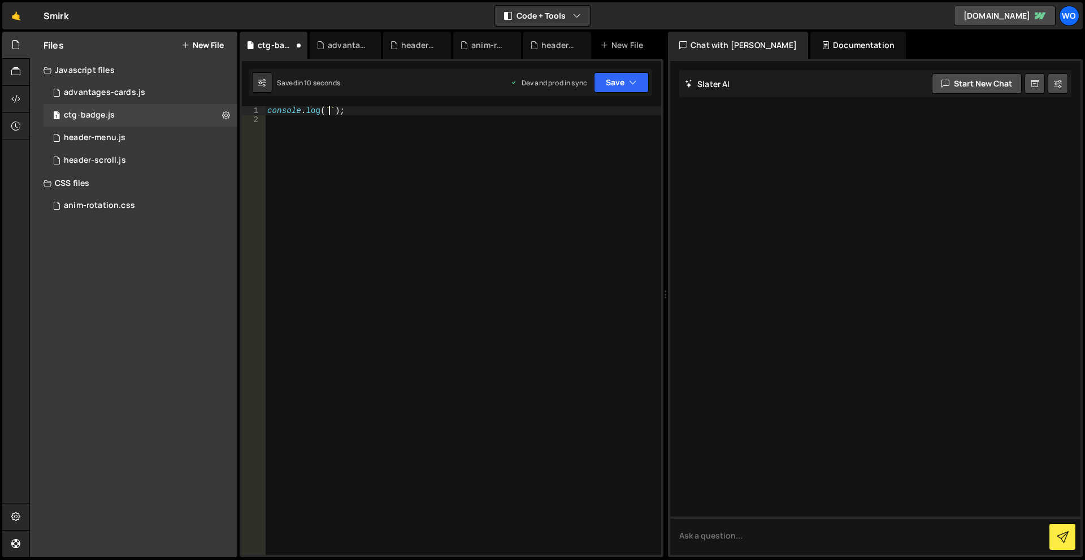
scroll to position [0, 1]
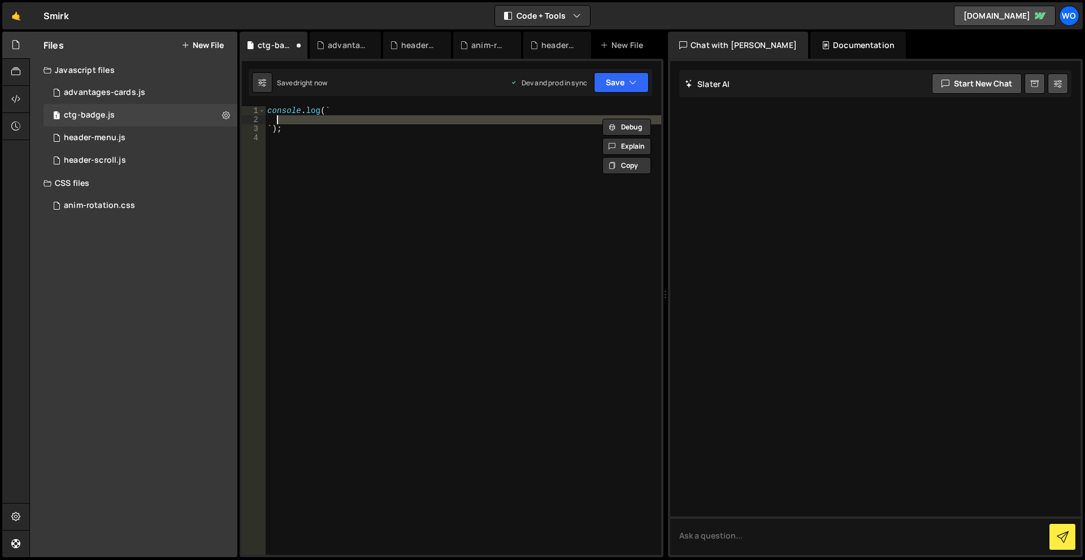
paste textarea "'"
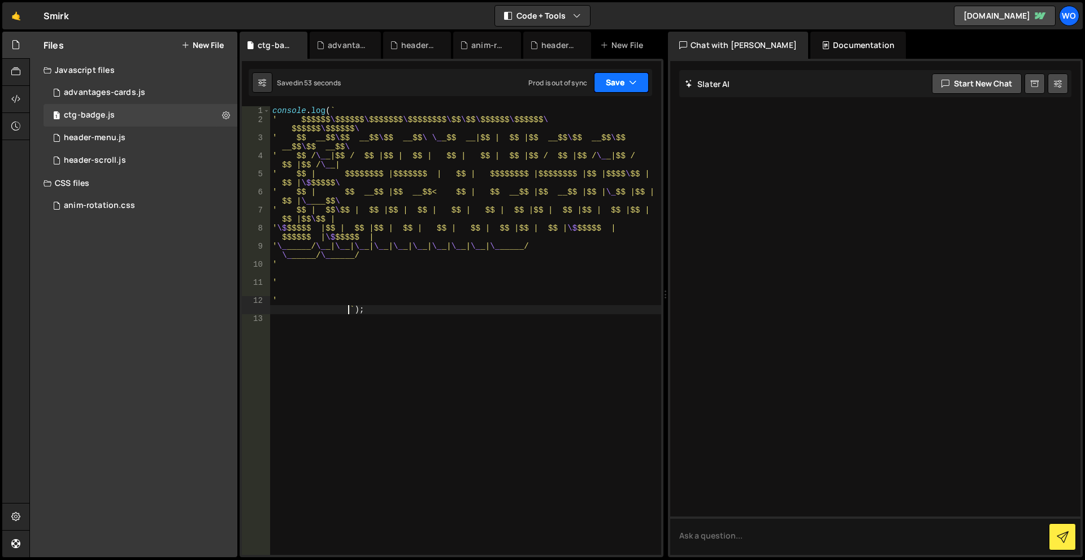
click at [602, 80] on button "Save" at bounding box center [621, 82] width 55 height 20
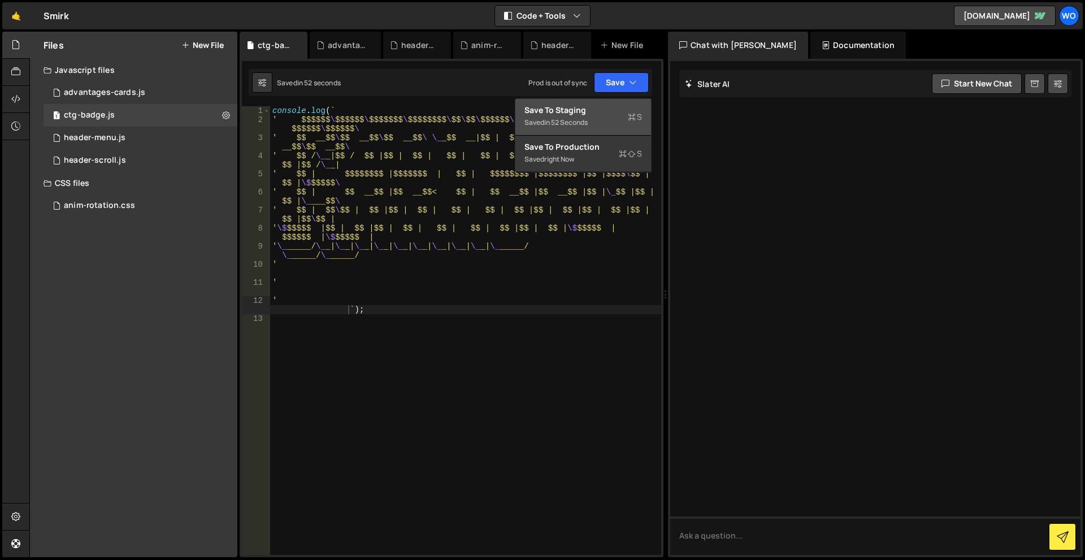
click at [586, 119] on div "in 52 seconds" at bounding box center [566, 123] width 44 height 10
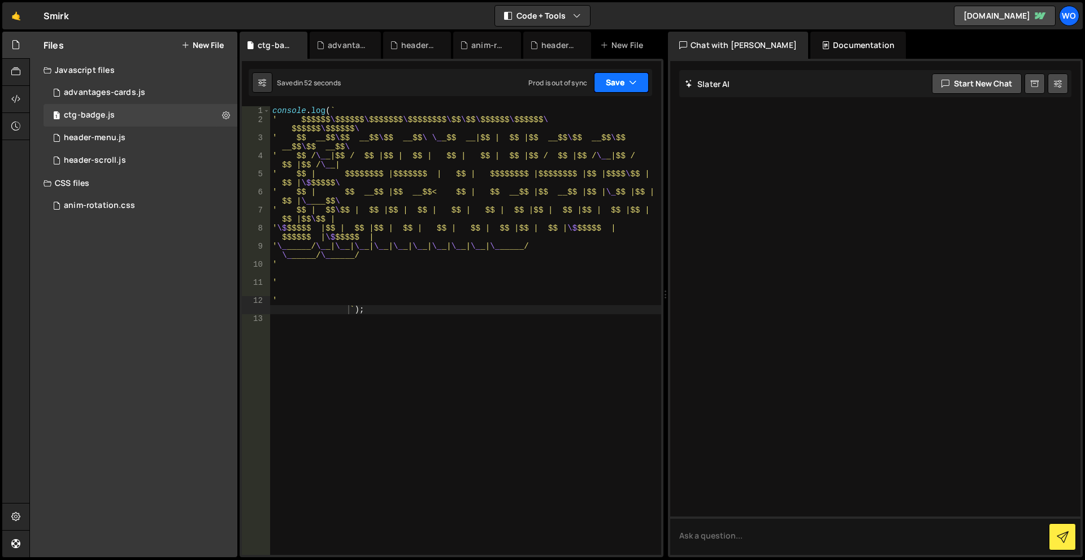
click at [617, 81] on button "Save" at bounding box center [621, 82] width 55 height 20
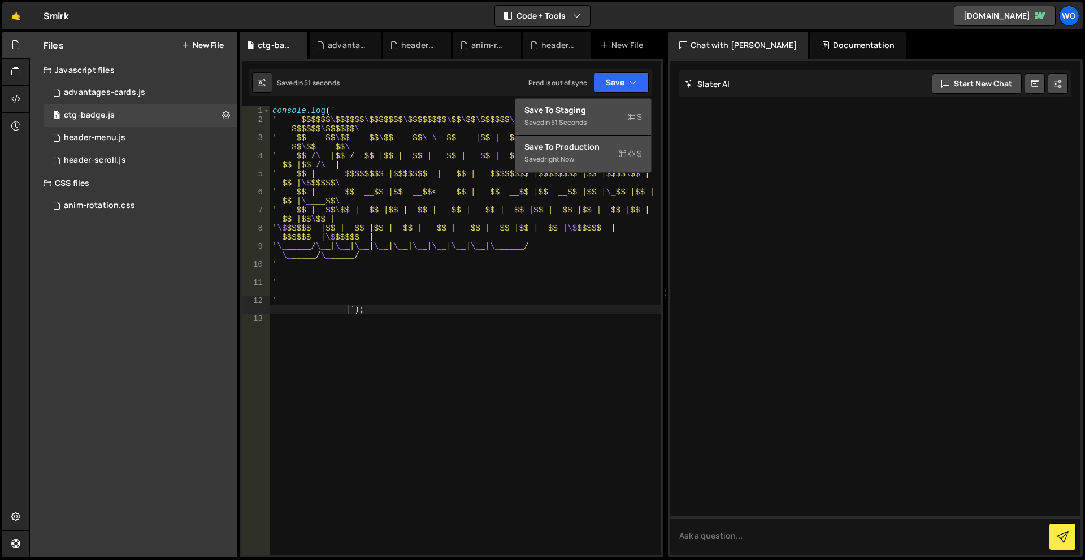
click at [606, 158] on div "Saved right now" at bounding box center [583, 160] width 118 height 14
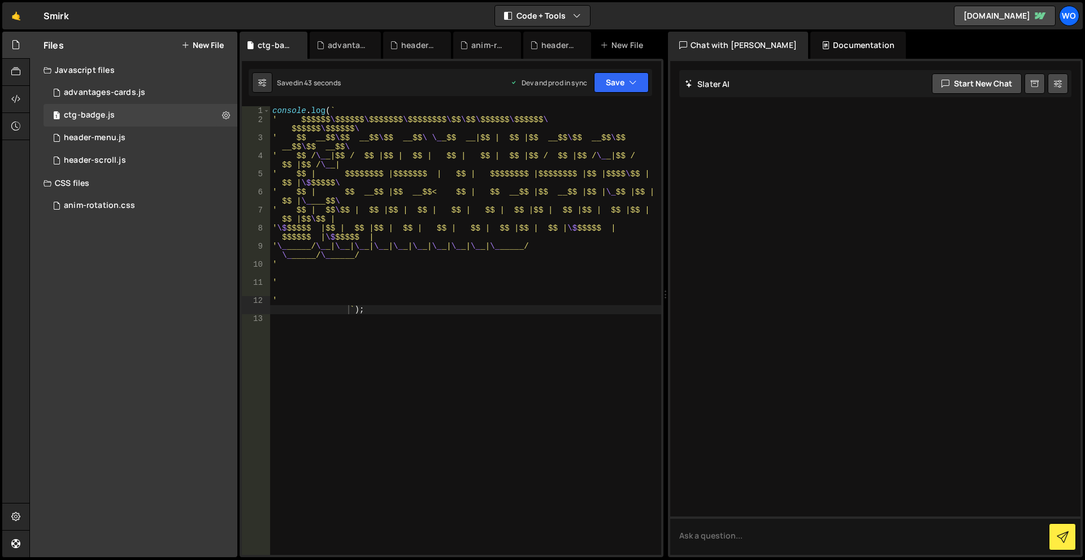
click at [326, 298] on div "console . log ( ` ' $$$$$$ \ $$$$$$ \ $$$$$$$ \ $$$$$$$$ \ $$ \ $$ \ $$$$$$ \ $…" at bounding box center [465, 339] width 391 height 467
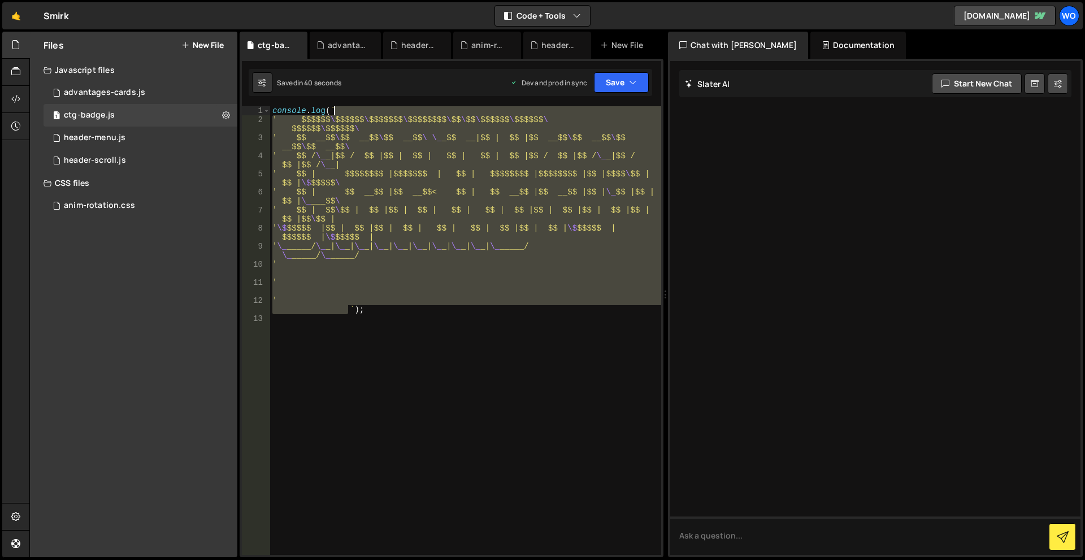
drag, startPoint x: 348, startPoint y: 309, endPoint x: 333, endPoint y: 106, distance: 203.5
click at [333, 106] on div "console . log ( ` ' $$$$$$ \ $$$$$$ \ $$$$$$$ \ $$$$$$$$ \ $$ \ $$ \ $$$$$$ \ $…" at bounding box center [465, 339] width 391 height 467
paste textarea "' `);"
click at [297, 293] on div "console . log ( ` ' $$$$$$ \ $$$$$$ \ $$$$$$$ \ $$$$$$$$ \ $$ \ $$ \ $$$$$$ \ $…" at bounding box center [465, 330] width 391 height 449
drag, startPoint x: 392, startPoint y: 295, endPoint x: 229, endPoint y: 102, distance: 252.7
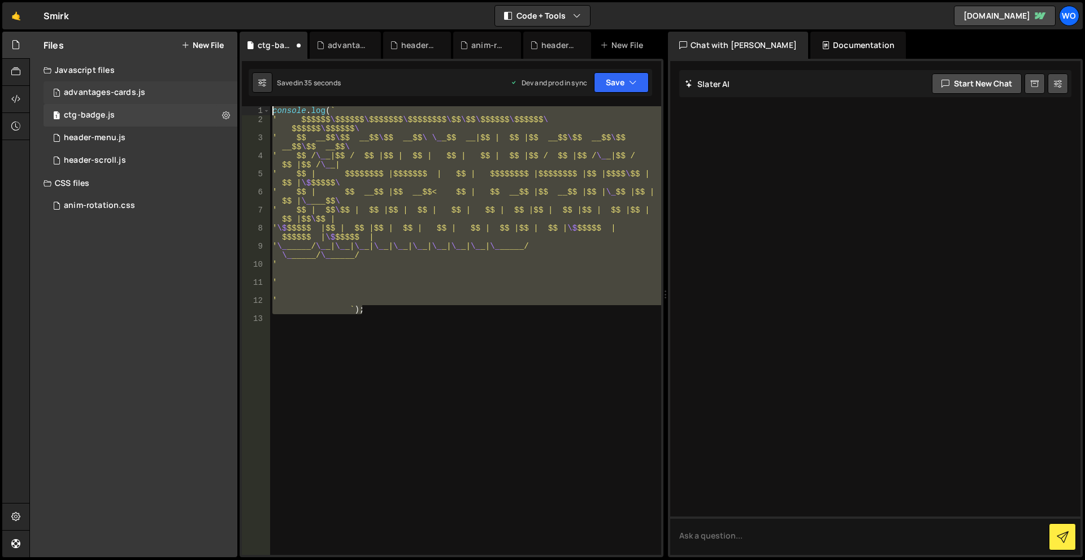
click at [229, 102] on div "Files New File Javascript files 1 advantages-cards.js 0 1 ctg-badge.js 0 1 head…" at bounding box center [557, 295] width 1056 height 526
type textarea "console.log(` ' $$$$$$\ $$$$$$\ $$$$$$$\ $$$$$$$$\ $$\ $$\ $$$$$$\ $$$$$$\ $$$$…"
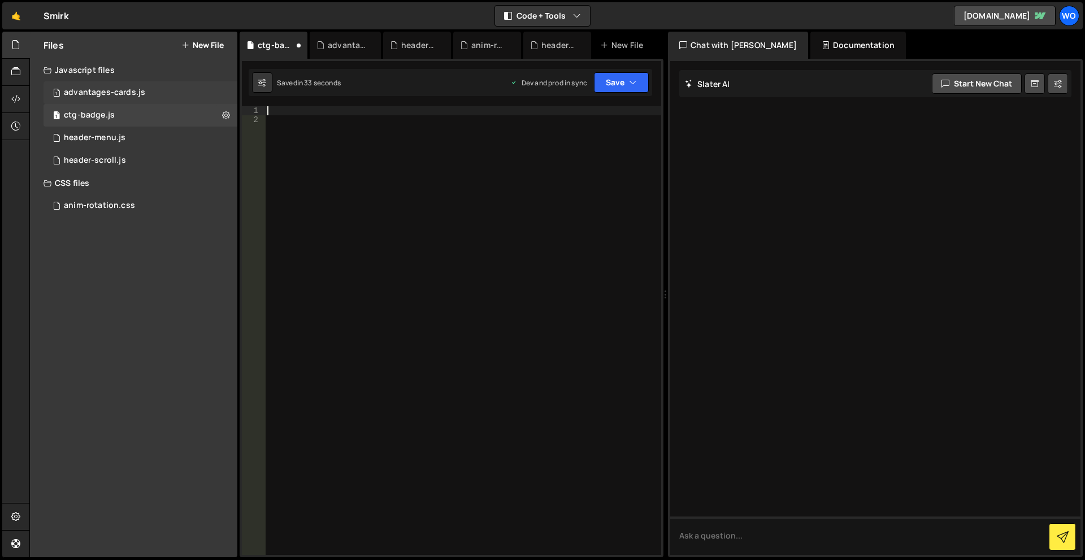
scroll to position [0, 0]
click at [631, 87] on icon "button" at bounding box center [633, 82] width 8 height 11
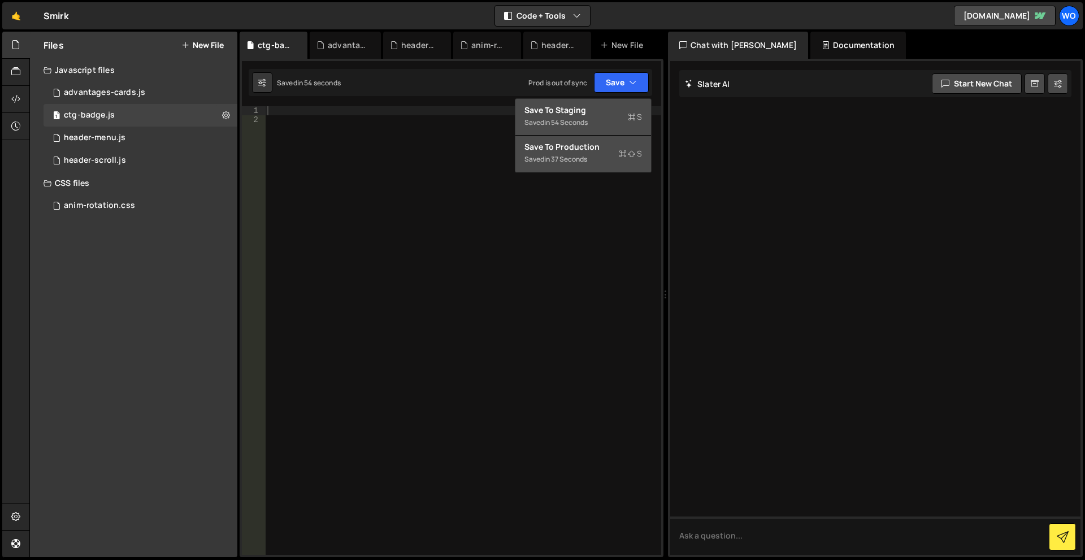
click at [601, 151] on div "Save to Production S" at bounding box center [583, 146] width 118 height 11
